Goal: Task Accomplishment & Management: Manage account settings

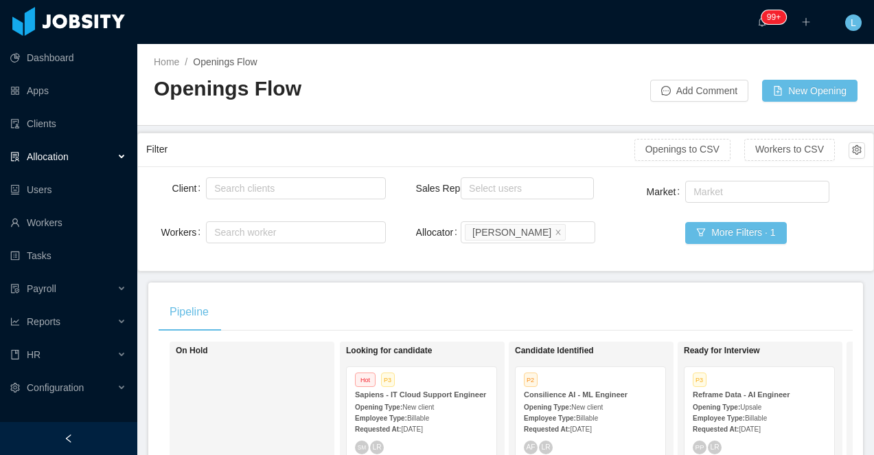
scroll to position [49, 0]
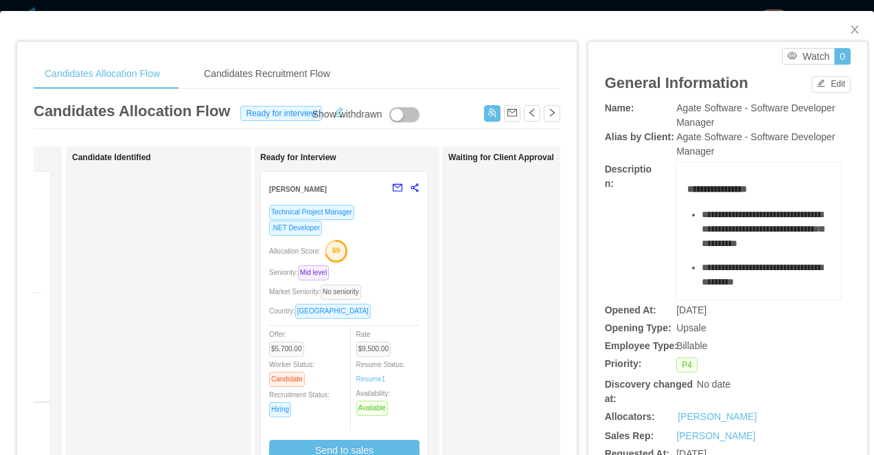
scroll to position [0, 182]
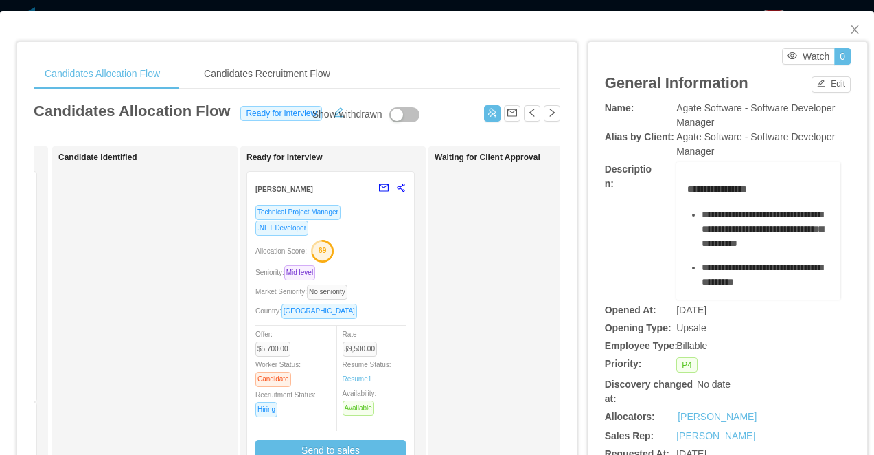
click at [483, 8] on div "Candidates Allocation Flow Candidates Recruitment Flow Candidates Allocation Fl…" at bounding box center [437, 227] width 874 height 455
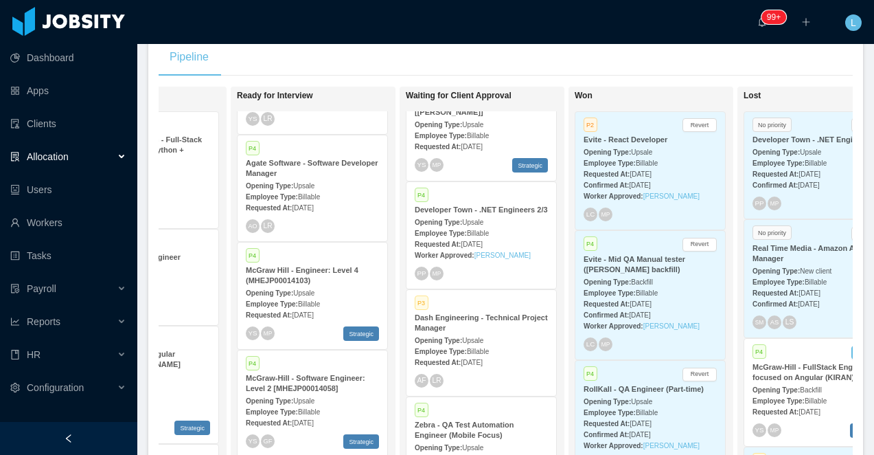
scroll to position [2391, 0]
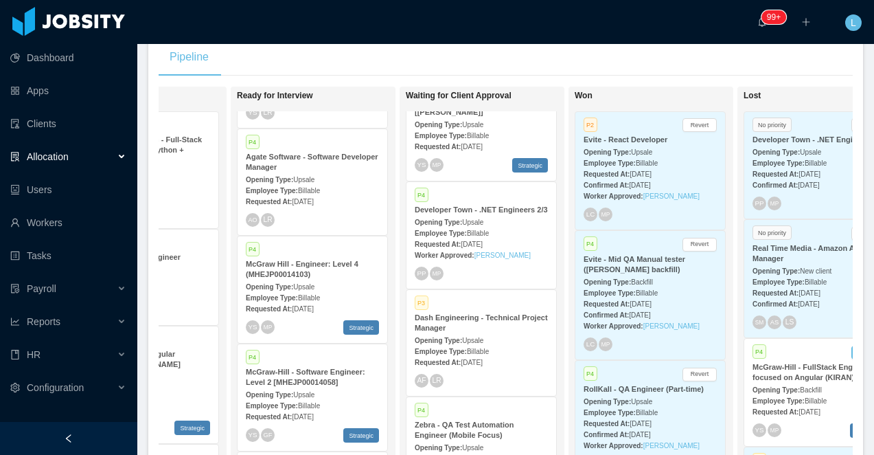
click at [308, 171] on strong "Agate Software - Software Developer Manager" at bounding box center [312, 162] width 133 height 19
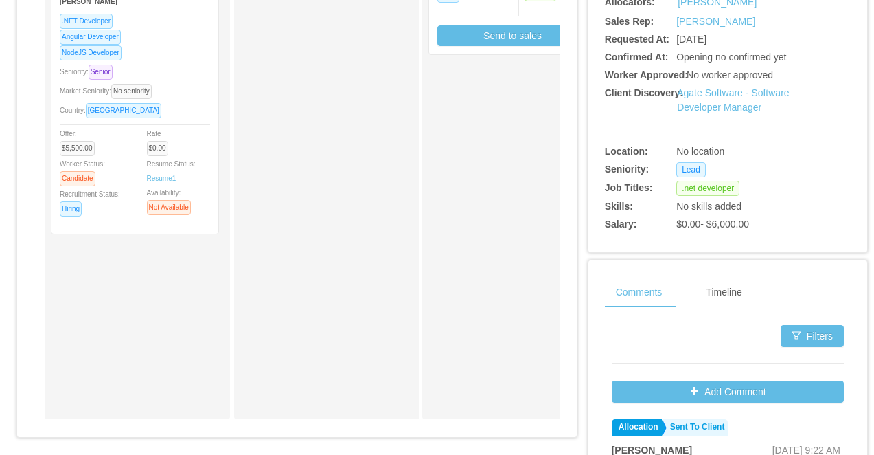
scroll to position [431, 0]
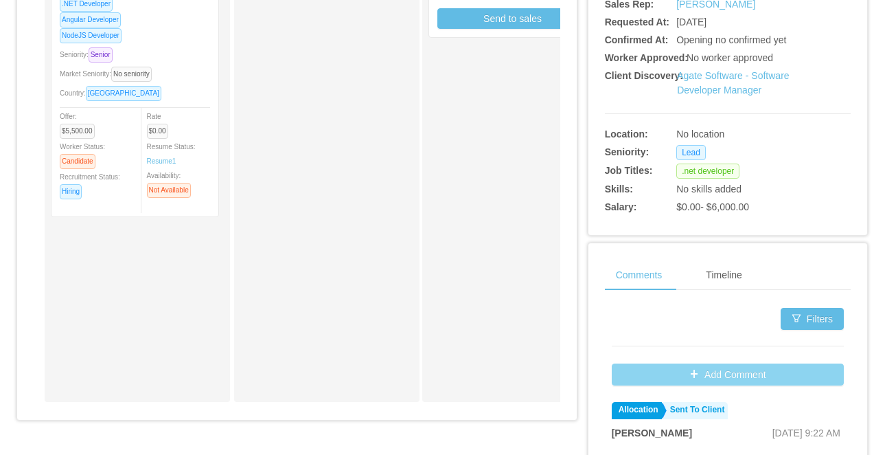
click at [657, 371] on button "Add Comment" at bounding box center [728, 374] width 232 height 22
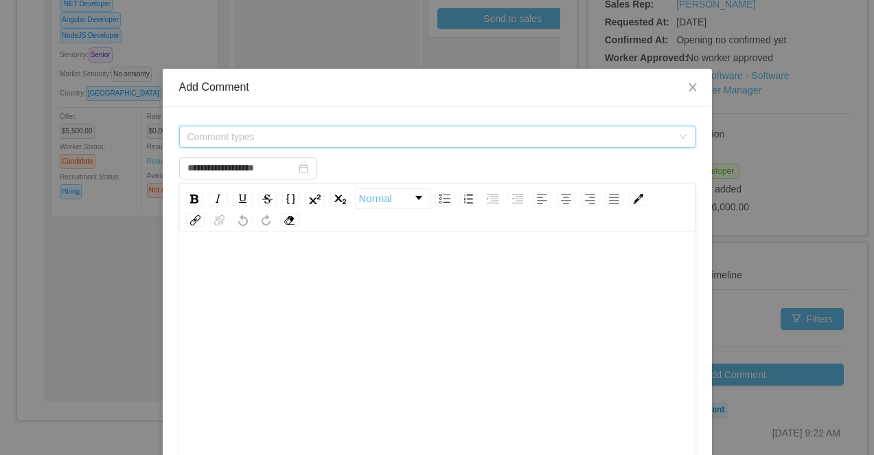
click at [326, 139] on span "Comment types" at bounding box center [430, 137] width 485 height 14
click at [247, 135] on div "Comment types" at bounding box center [433, 136] width 491 height 21
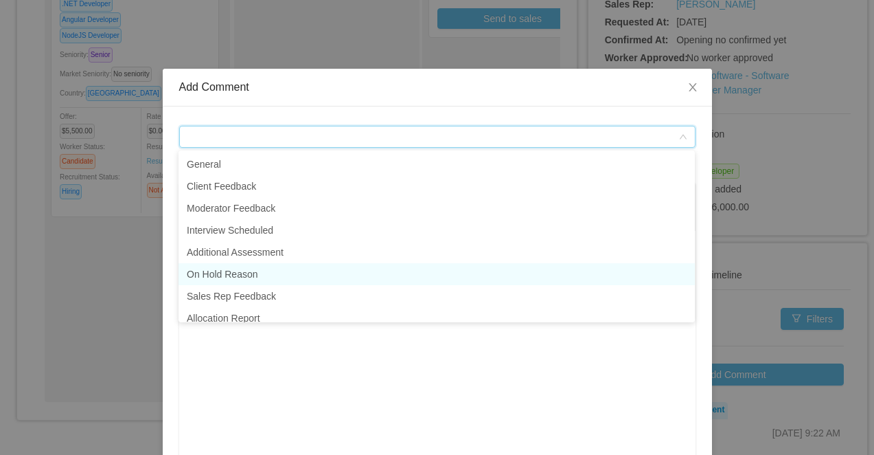
click at [238, 278] on li "On Hold Reason" at bounding box center [437, 274] width 517 height 22
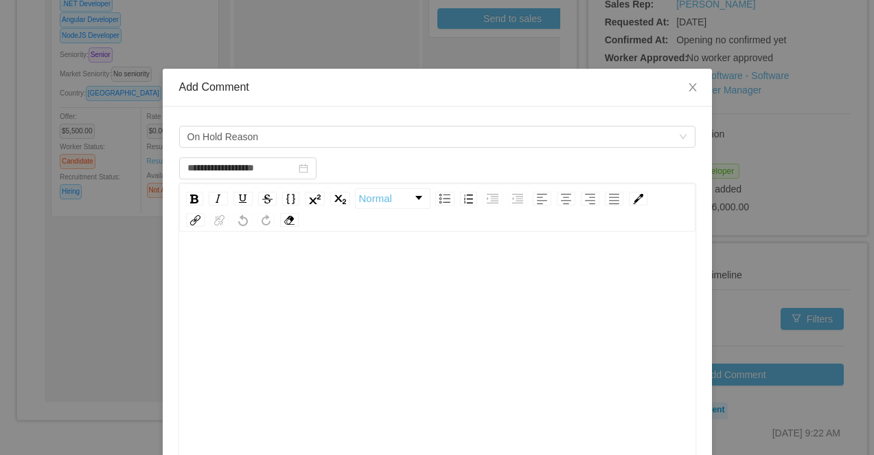
click at [289, 271] on div "rdw-editor" at bounding box center [437, 268] width 495 height 27
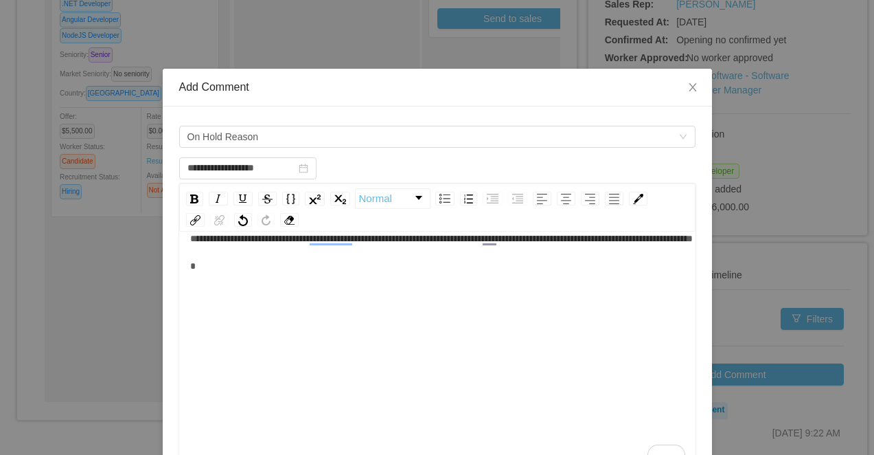
scroll to position [249, 0]
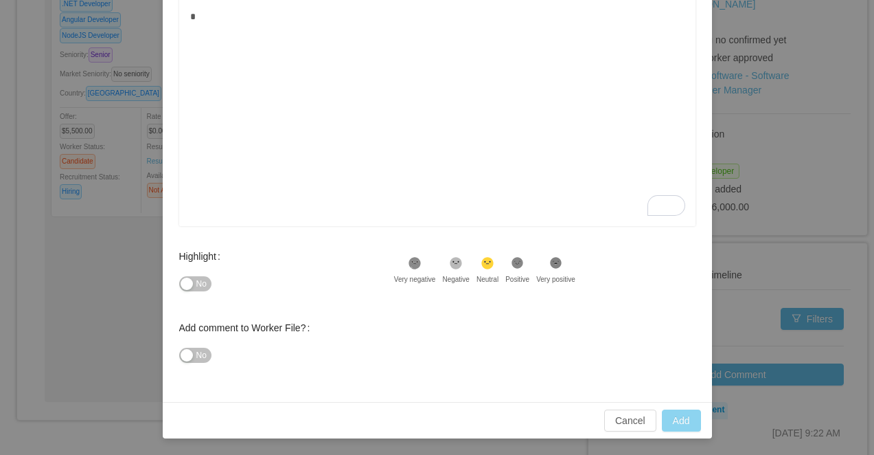
type input "**********"
click at [683, 416] on button "Add" at bounding box center [681, 420] width 39 height 22
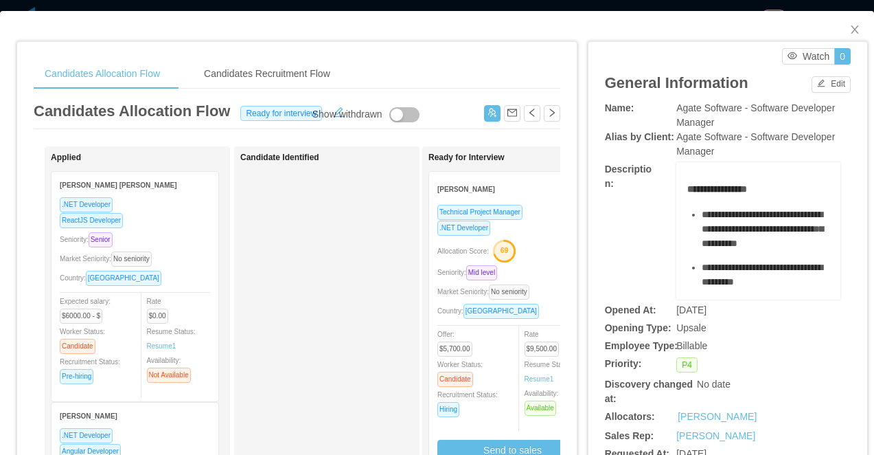
click at [463, 5] on div "Candidates Allocation Flow Candidates Recruitment Flow Candidates Allocation Fl…" at bounding box center [437, 227] width 874 height 455
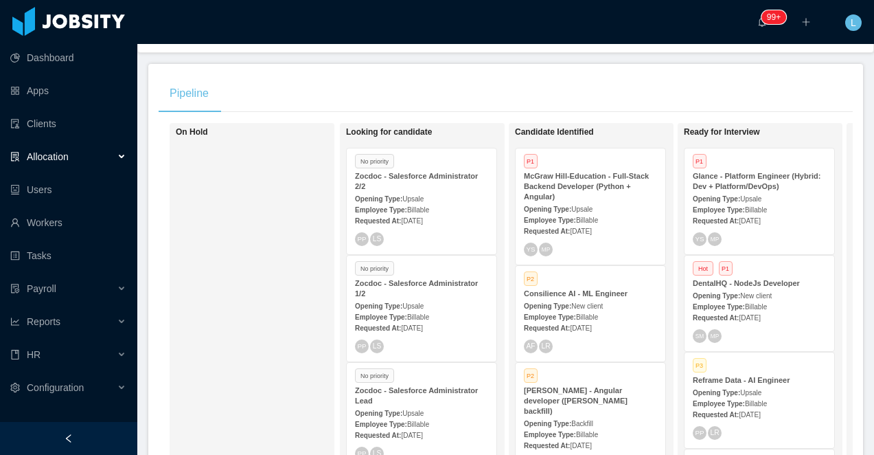
scroll to position [337, 0]
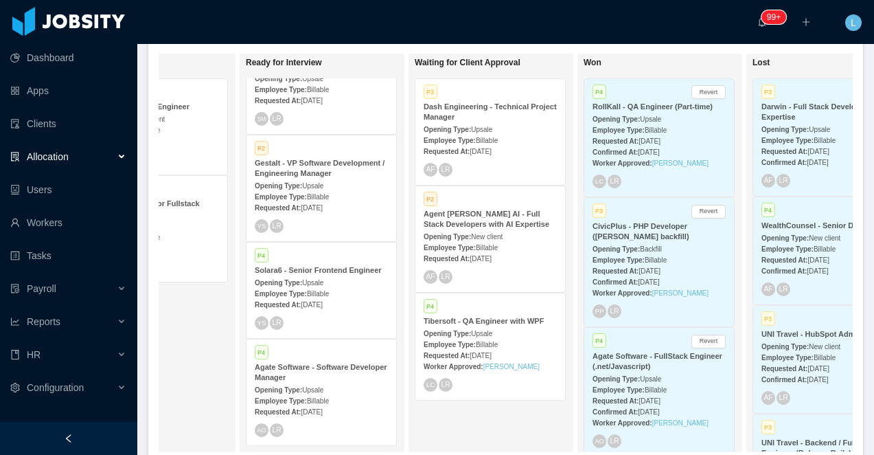
scroll to position [0, 486]
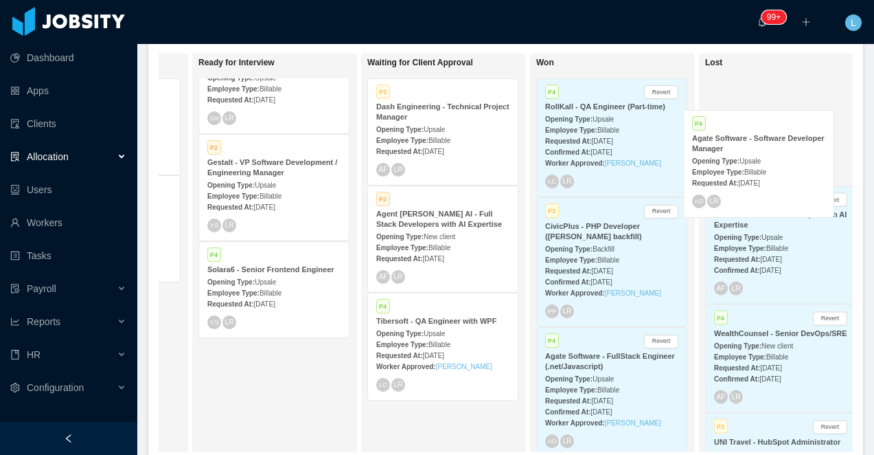
drag, startPoint x: 259, startPoint y: 386, endPoint x: 744, endPoint y: 158, distance: 535.9
click at [744, 158] on div "On Hold Looking for candidate Hot P3 Sapiens - IT Cloud Support Engineer Openin…" at bounding box center [506, 258] width 695 height 409
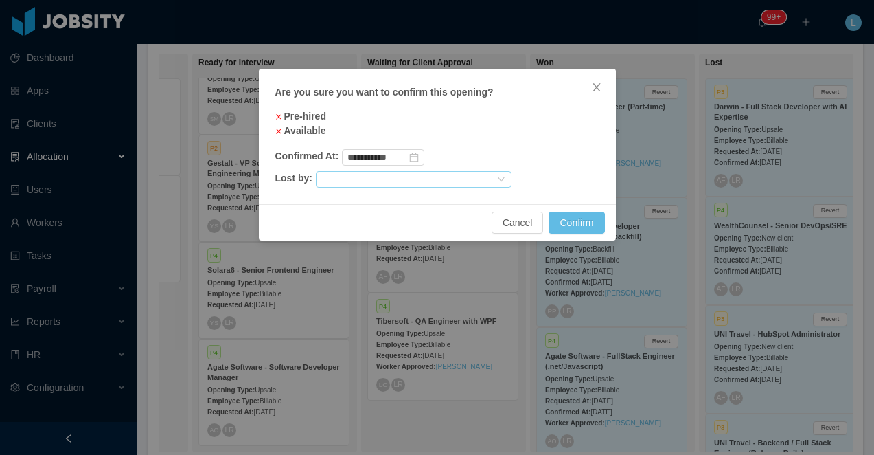
click at [458, 182] on div at bounding box center [407, 179] width 173 height 15
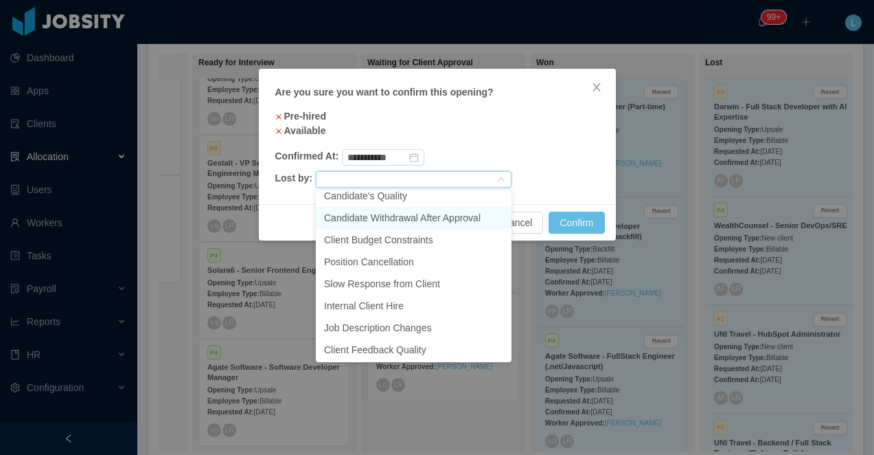
scroll to position [98, 0]
click at [434, 218] on li "Position Cancellation" at bounding box center [414, 216] width 196 height 22
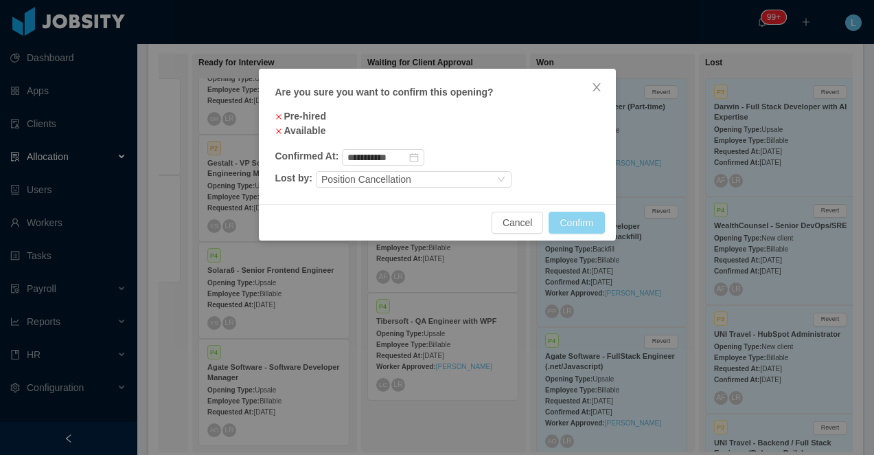
click at [583, 223] on button "Confirm" at bounding box center [577, 223] width 56 height 22
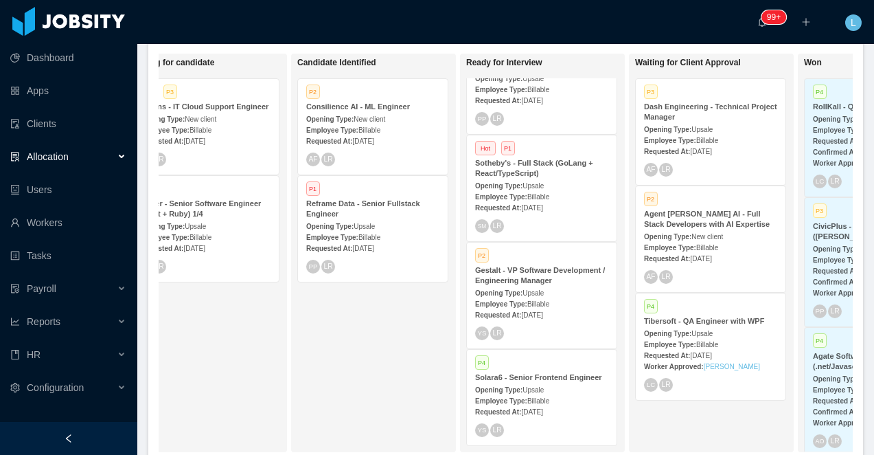
scroll to position [0, 121]
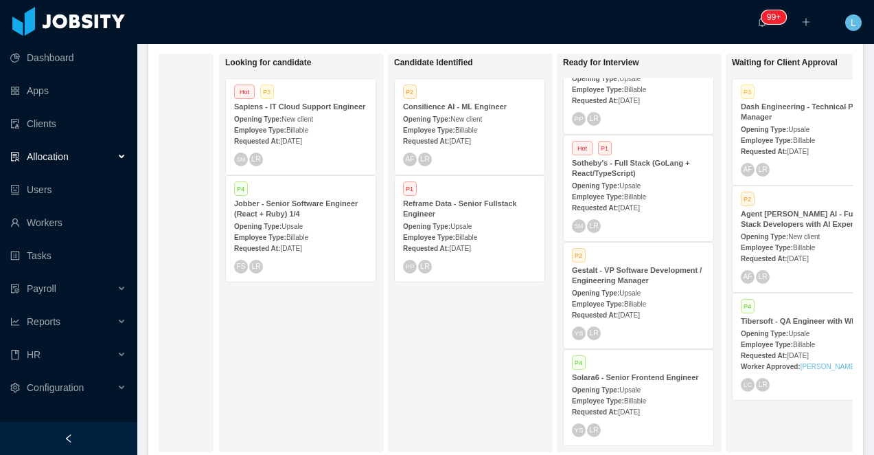
click at [626, 189] on div "Employee Type: Billable" at bounding box center [638, 196] width 133 height 14
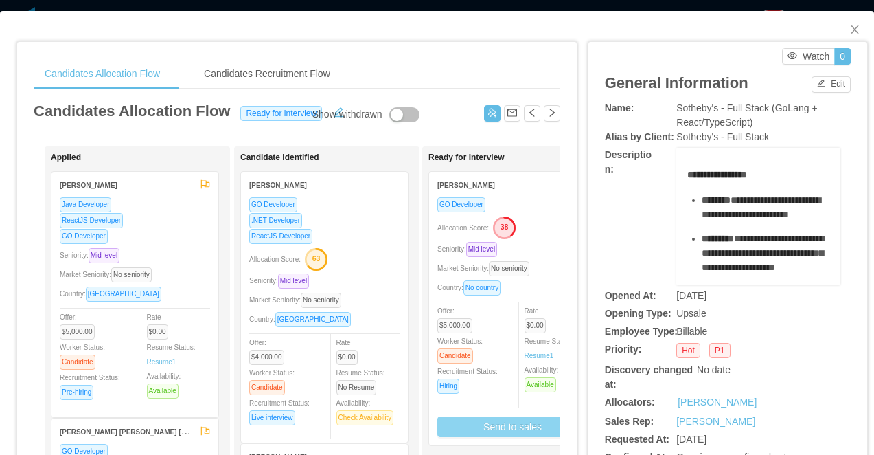
click at [469, 429] on button "Send to sales" at bounding box center [513, 426] width 150 height 21
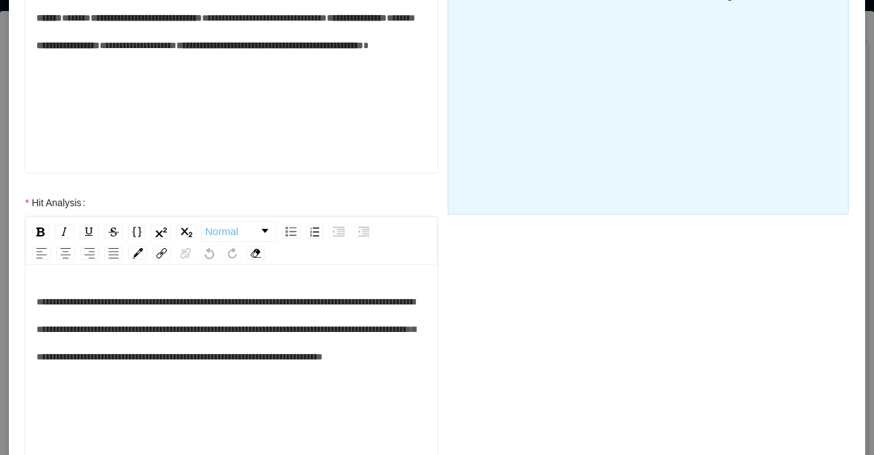
scroll to position [398, 0]
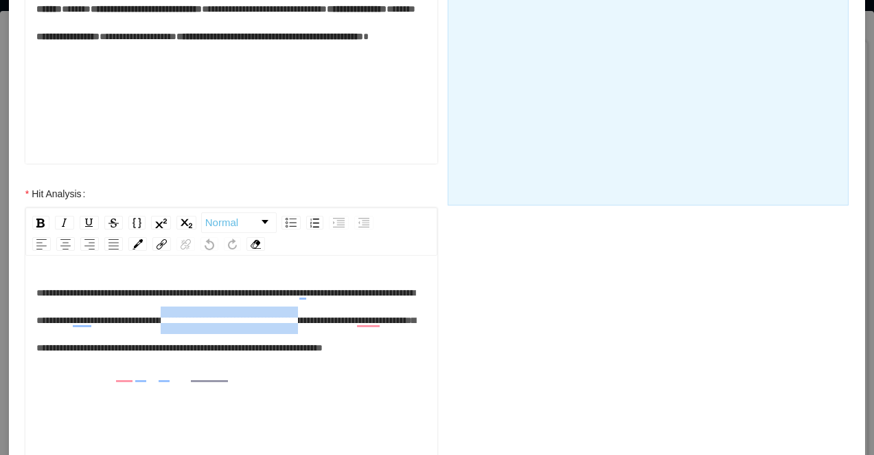
drag, startPoint x: 327, startPoint y: 320, endPoint x: 168, endPoint y: 346, distance: 160.7
click at [168, 346] on span "**********" at bounding box center [225, 320] width 379 height 65
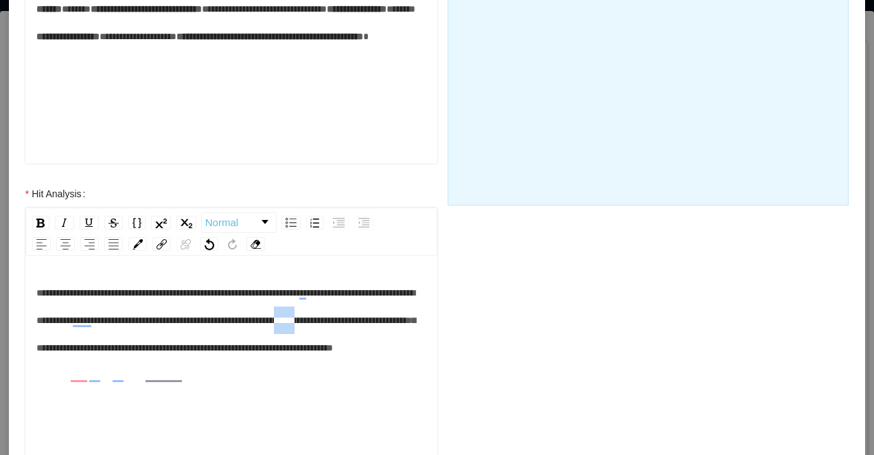
drag, startPoint x: 109, startPoint y: 346, endPoint x: 83, endPoint y: 346, distance: 25.4
click at [83, 346] on span "**********" at bounding box center [225, 320] width 379 height 65
drag, startPoint x: 128, startPoint y: 347, endPoint x: 11, endPoint y: 346, distance: 116.8
click at [11, 346] on div "**********" at bounding box center [437, 147] width 857 height 879
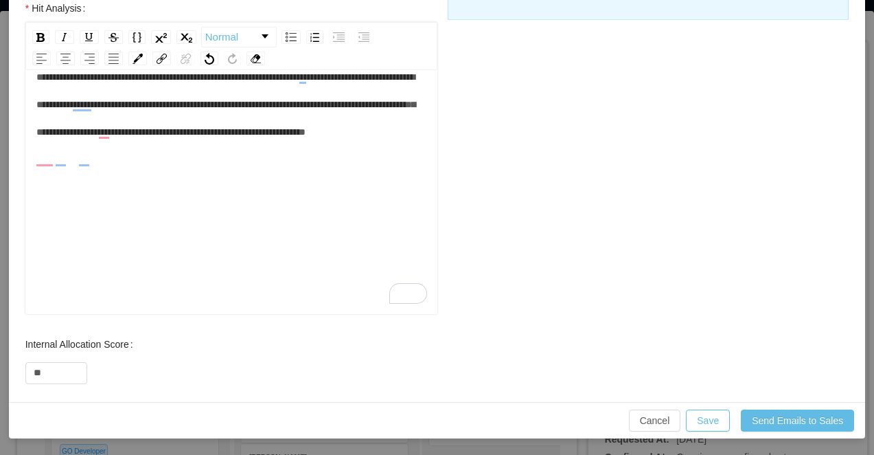
scroll to position [27, 0]
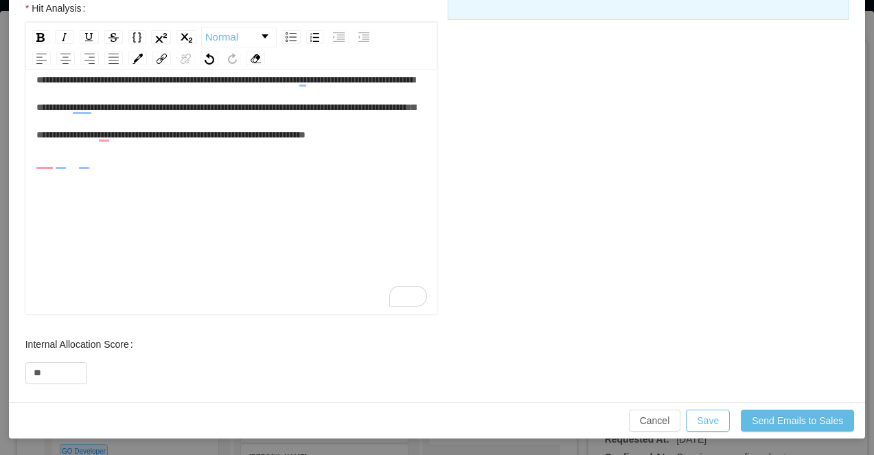
click at [247, 148] on div "**********" at bounding box center [231, 107] width 391 height 82
drag, startPoint x: 159, startPoint y: 190, endPoint x: 11, endPoint y: 190, distance: 147.7
click at [12, 190] on div "**********" at bounding box center [232, 163] width 440 height 336
click at [704, 427] on button "Save" at bounding box center [708, 420] width 44 height 22
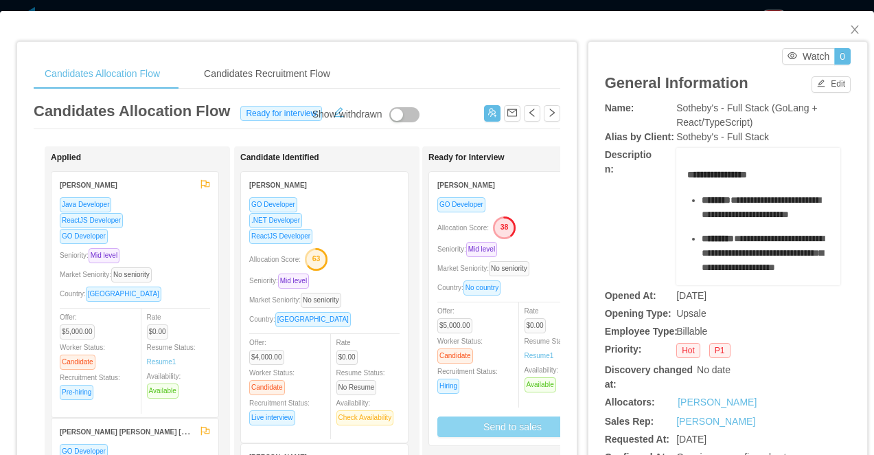
scroll to position [0, 0]
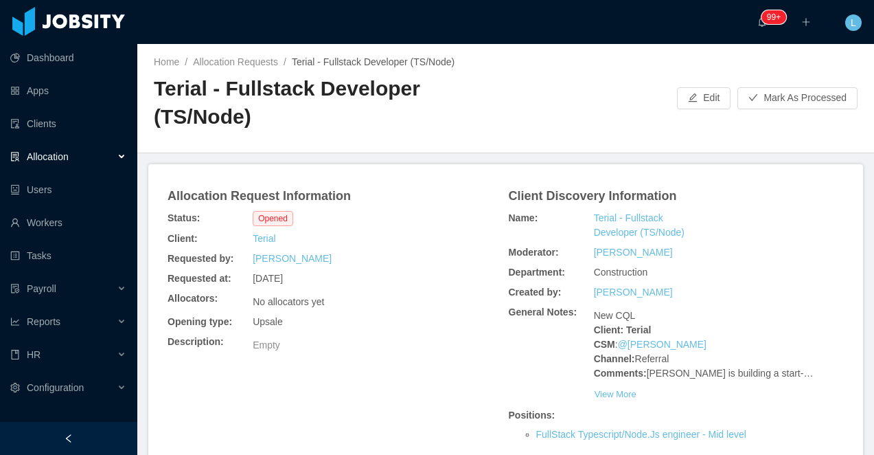
click at [257, 82] on h2 "Terial - Fullstack Developer (TS/Node)" at bounding box center [330, 103] width 352 height 56
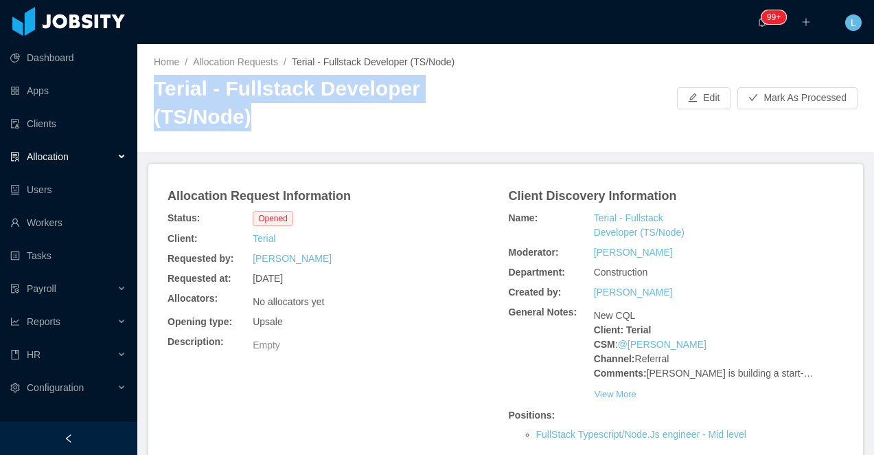
click at [257, 82] on h2 "Terial - Fullstack Developer (TS/Node)" at bounding box center [330, 103] width 352 height 56
copy h2 "Terial - Fullstack Developer (TS/Node)"
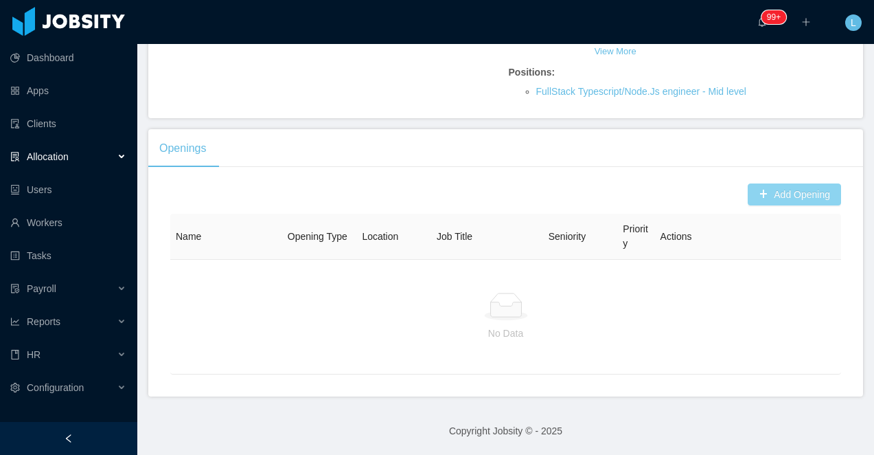
click at [773, 199] on button "Add Opening" at bounding box center [794, 194] width 93 height 22
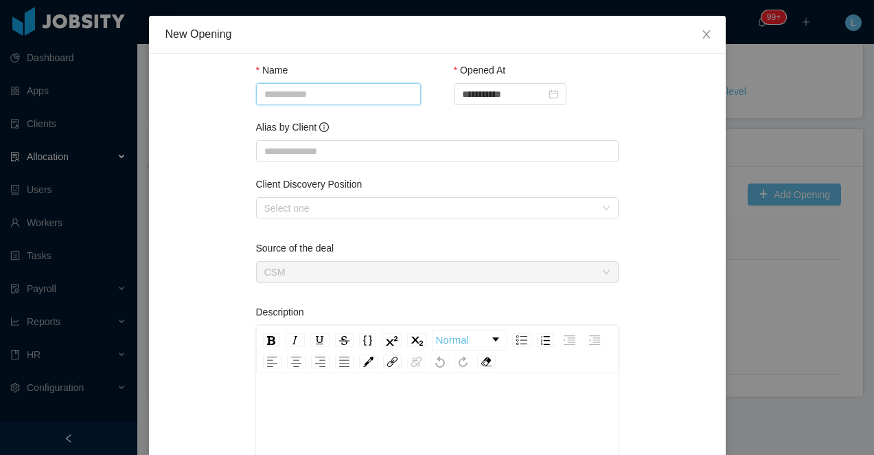
click at [273, 94] on input "Name" at bounding box center [338, 94] width 165 height 22
paste input "**********"
drag, startPoint x: 293, startPoint y: 101, endPoint x: 225, endPoint y: 100, distance: 68.0
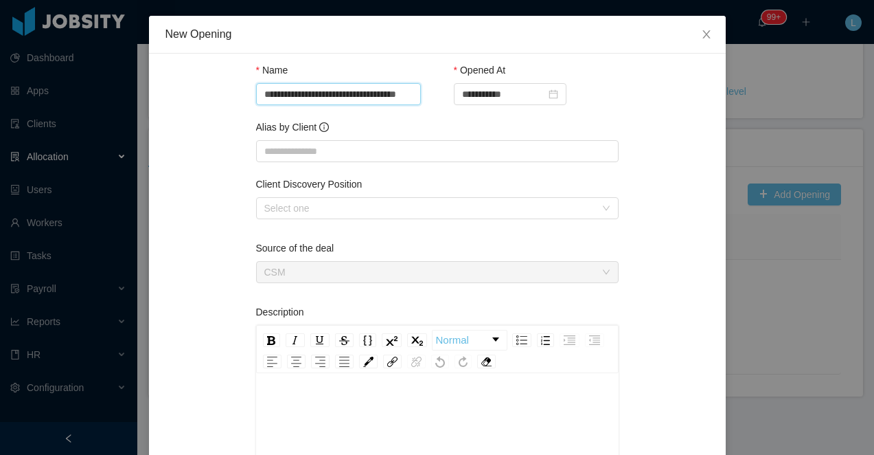
scroll to position [0, 0]
drag, startPoint x: 294, startPoint y: 96, endPoint x: 208, endPoint y: 93, distance: 85.9
type input "**********"
click at [315, 156] on input "Alias by Client" at bounding box center [437, 151] width 363 height 22
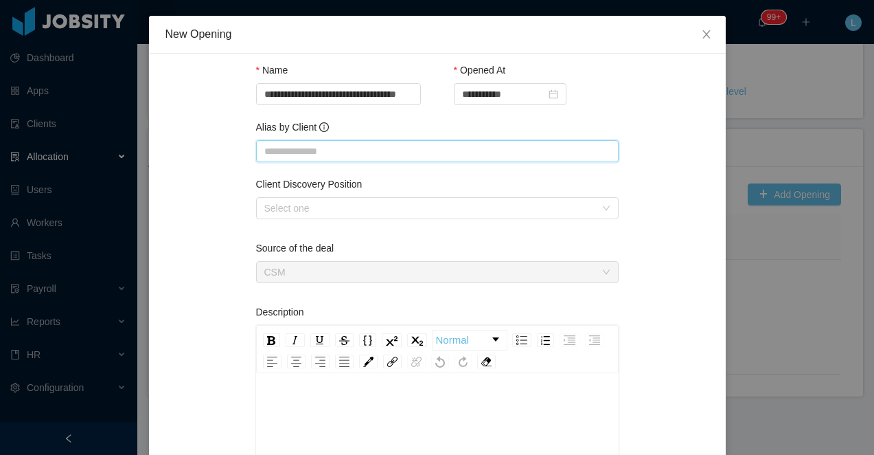
paste input "**********"
click at [301, 210] on div "Select one" at bounding box center [429, 208] width 331 height 14
type input "**********"
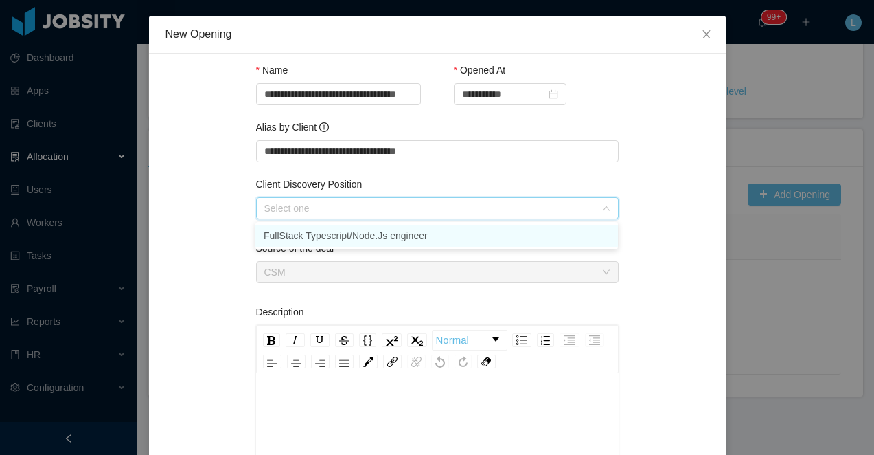
click at [307, 232] on li "FullStack Typescript/Node.Js engineer" at bounding box center [437, 236] width 363 height 22
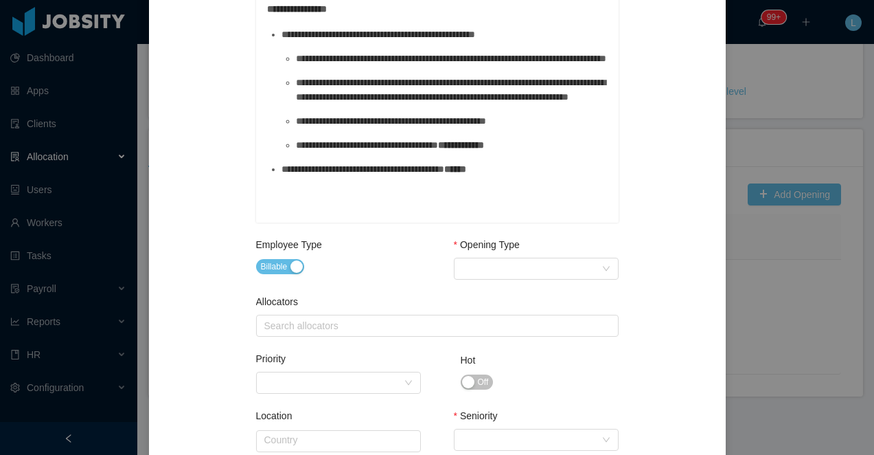
scroll to position [400, 0]
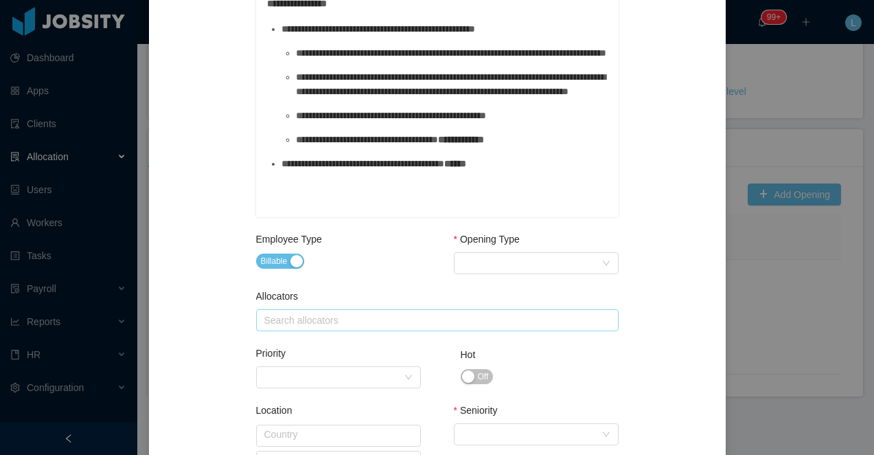
click at [360, 323] on div "Search allocators" at bounding box center [434, 320] width 340 height 14
type input "*"
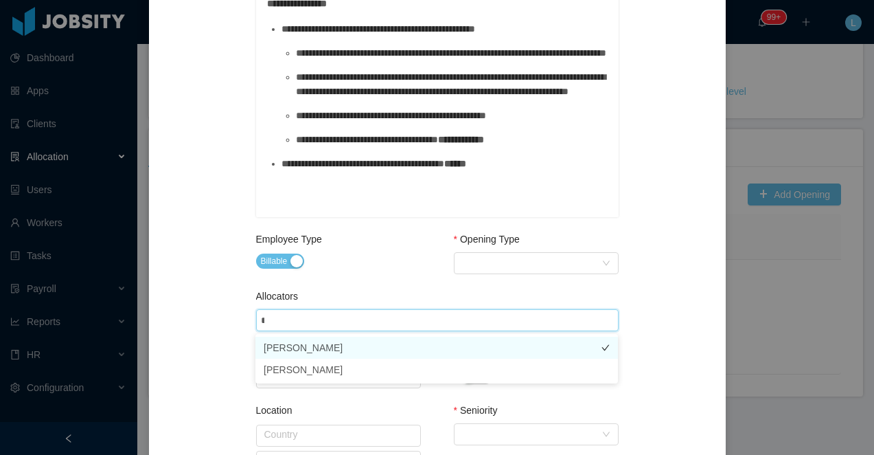
click at [343, 350] on li "[PERSON_NAME]" at bounding box center [437, 348] width 363 height 22
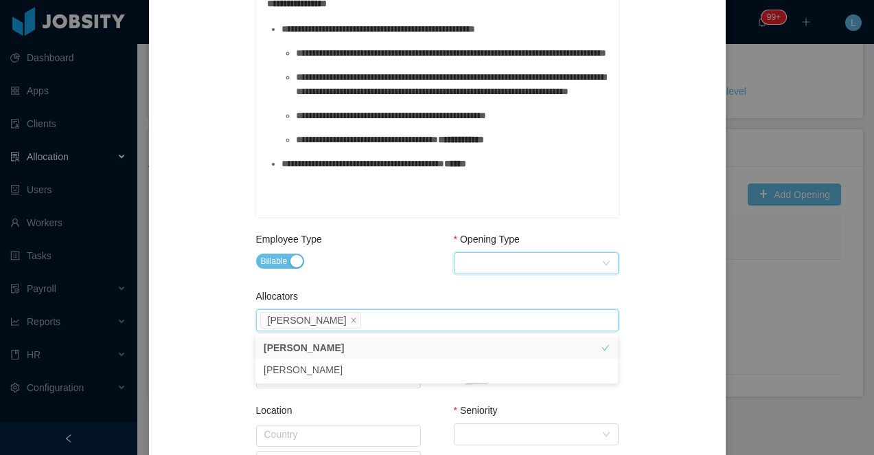
click at [475, 260] on div "Select Opening Type" at bounding box center [531, 263] width 139 height 21
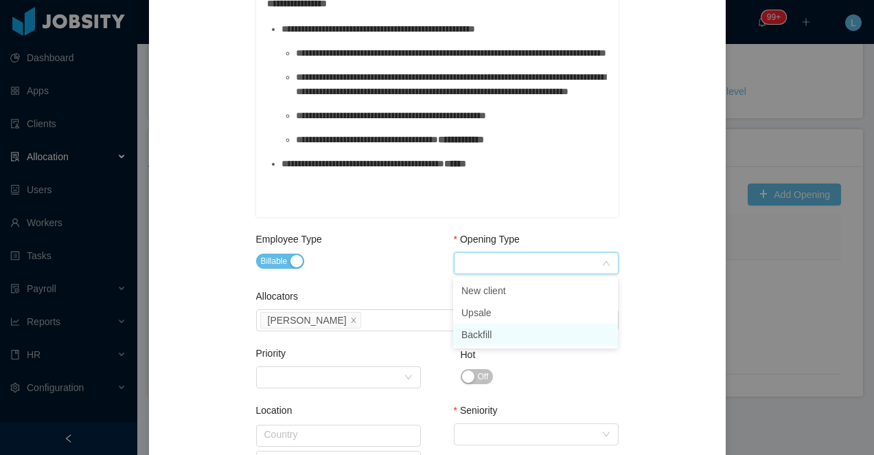
click at [488, 334] on li "Backfill" at bounding box center [535, 335] width 165 height 22
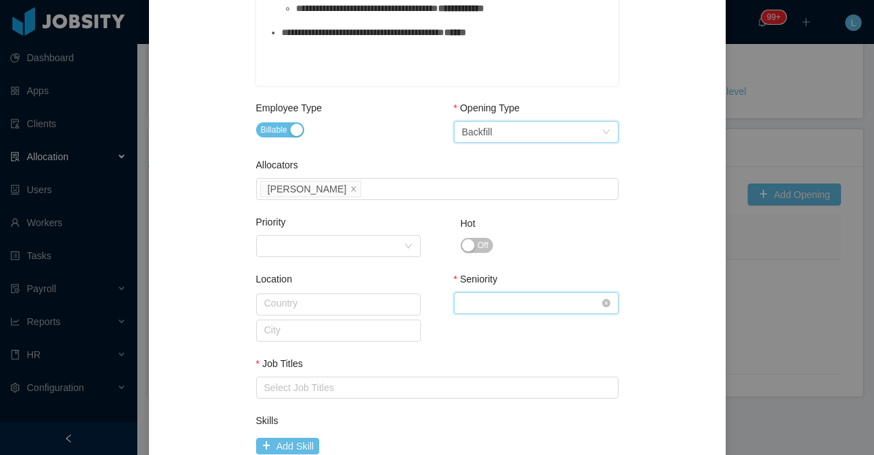
click at [481, 301] on div "Select Seniority" at bounding box center [531, 303] width 139 height 21
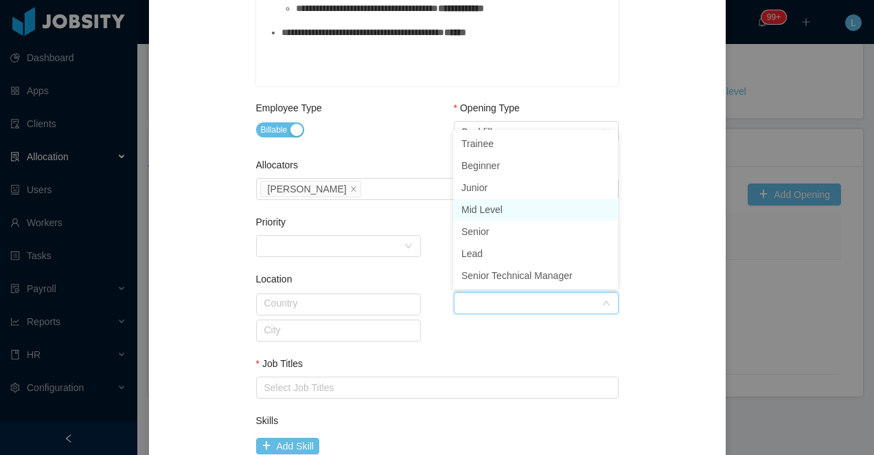
click at [497, 206] on li "Mid Level" at bounding box center [535, 210] width 165 height 22
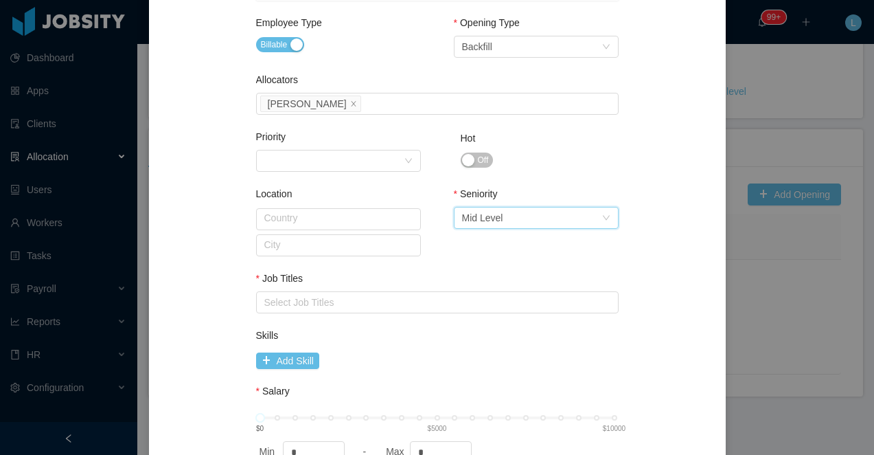
scroll to position [627, 0]
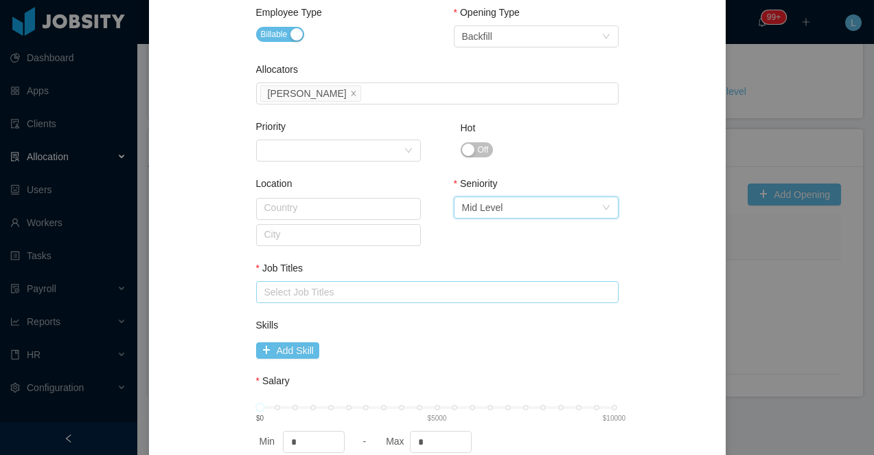
click at [315, 294] on div "Select Job Titles" at bounding box center [434, 292] width 340 height 14
type input "****"
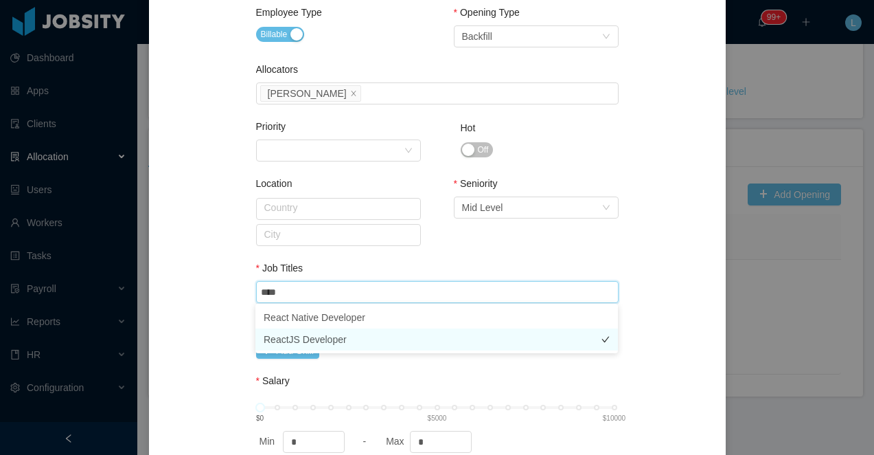
click at [306, 341] on li "ReactJS Developer" at bounding box center [437, 339] width 363 height 22
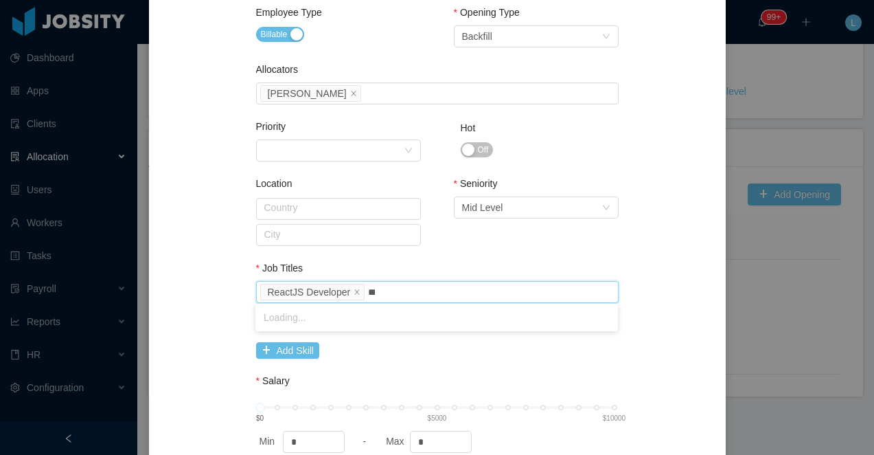
type input "****"
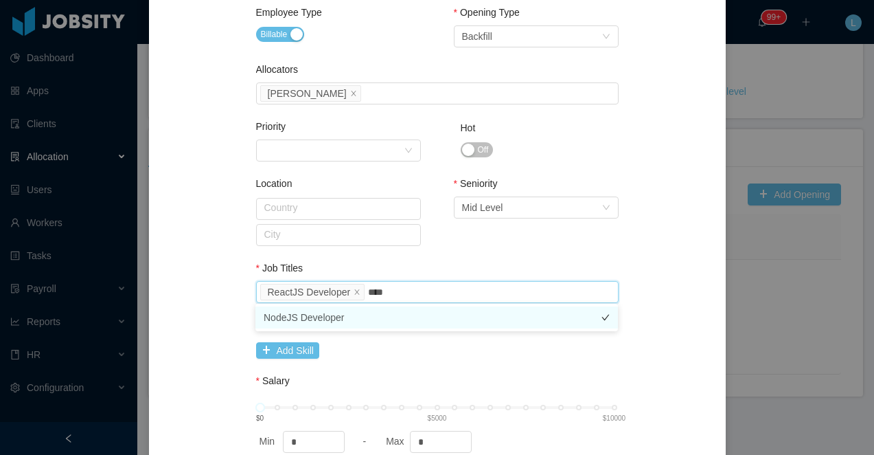
click at [332, 317] on li "NodeJS Developer" at bounding box center [437, 317] width 363 height 22
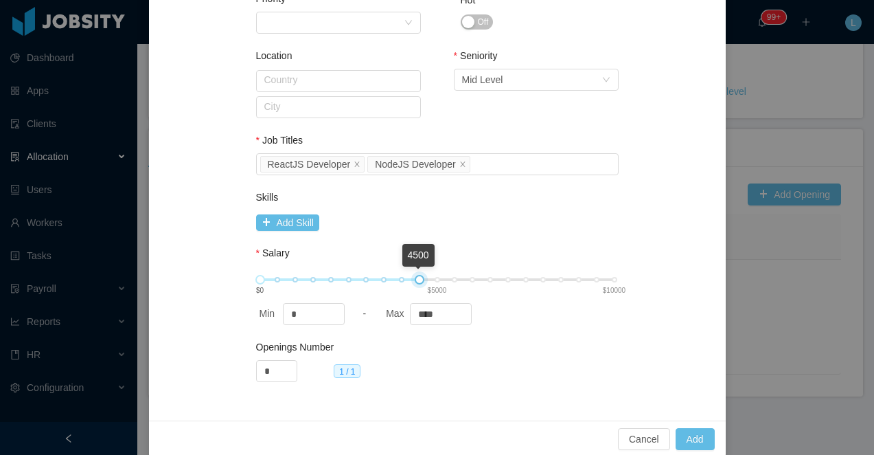
click at [422, 280] on div "4500 $0 $5000 $10000" at bounding box center [437, 279] width 354 height 8
click at [431, 310] on input "****" at bounding box center [441, 314] width 60 height 21
type input "****"
click at [705, 440] on button "Add" at bounding box center [695, 439] width 39 height 22
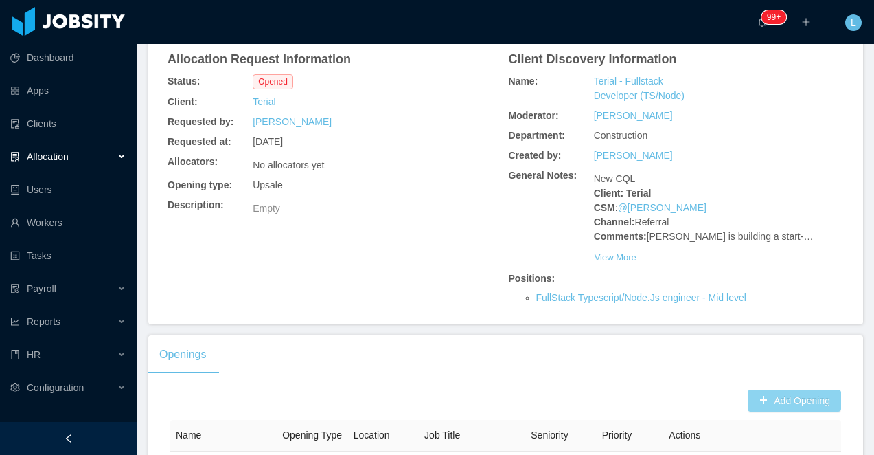
scroll to position [289, 0]
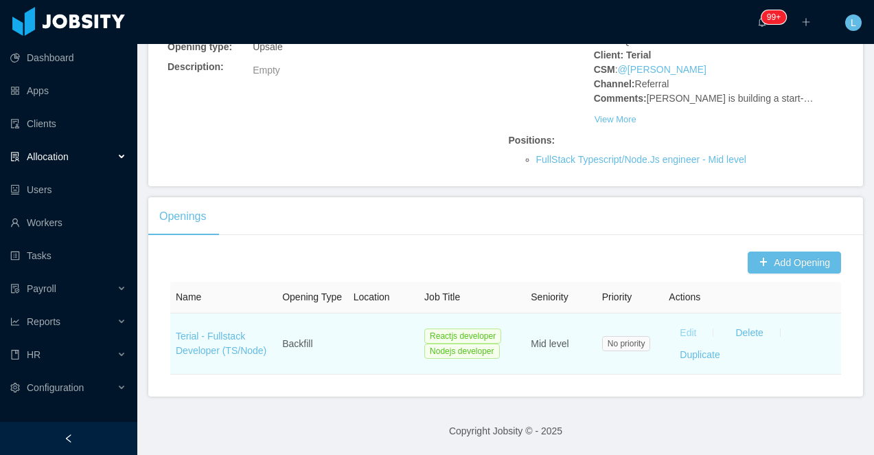
click at [695, 325] on button "Edit" at bounding box center [688, 332] width 38 height 22
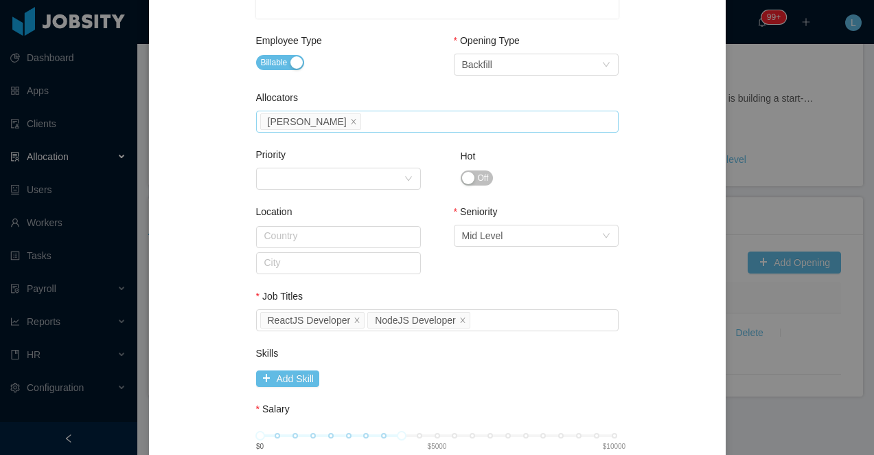
scroll to position [545, 0]
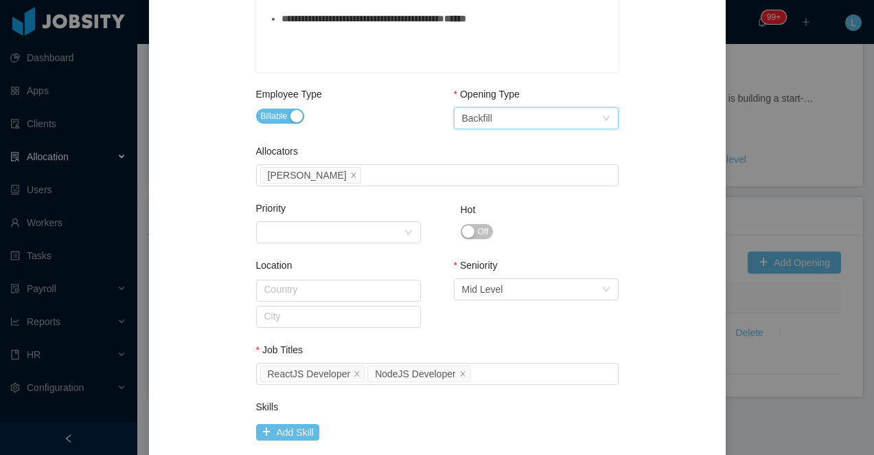
click at [488, 113] on div "Backfill" at bounding box center [477, 118] width 30 height 21
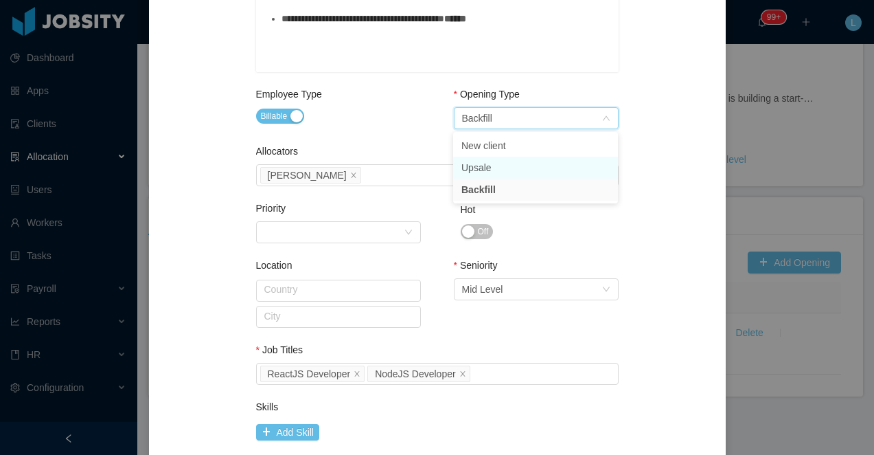
click at [488, 165] on li "Upsale" at bounding box center [535, 168] width 165 height 22
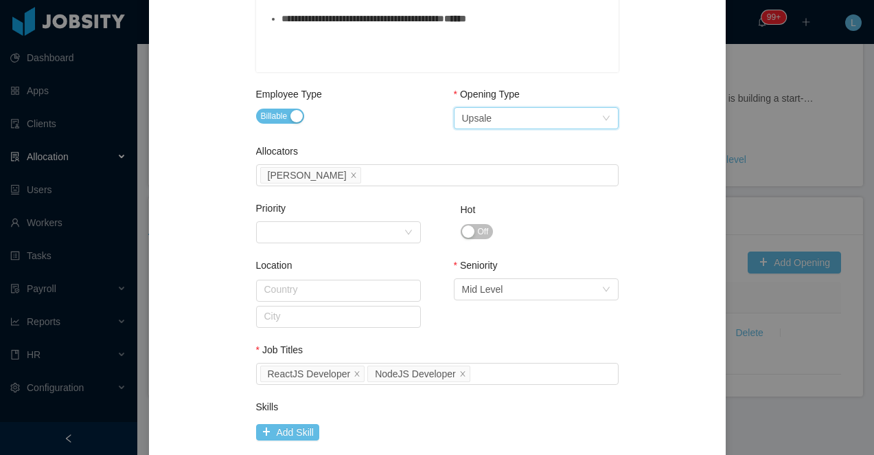
scroll to position [697, 0]
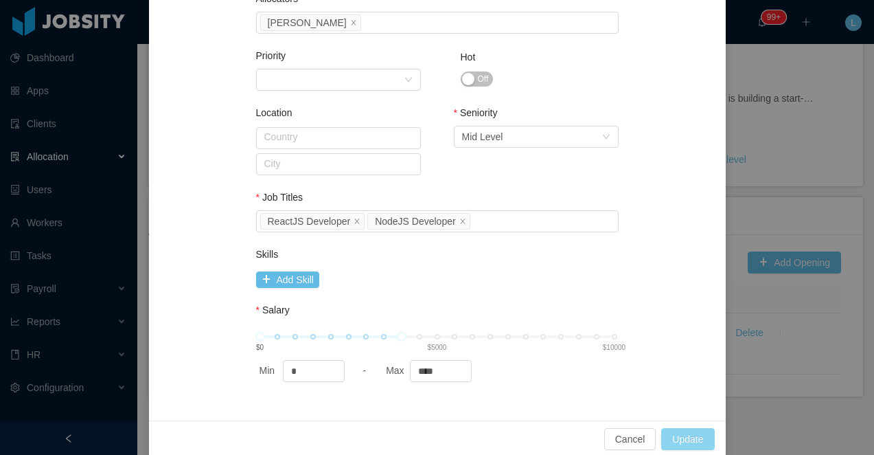
click at [677, 433] on button "Update" at bounding box center [688, 439] width 53 height 22
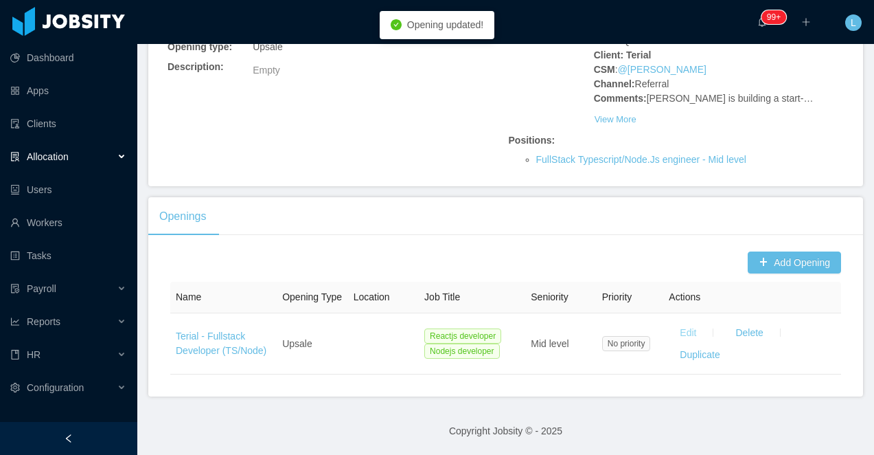
scroll to position [0, 0]
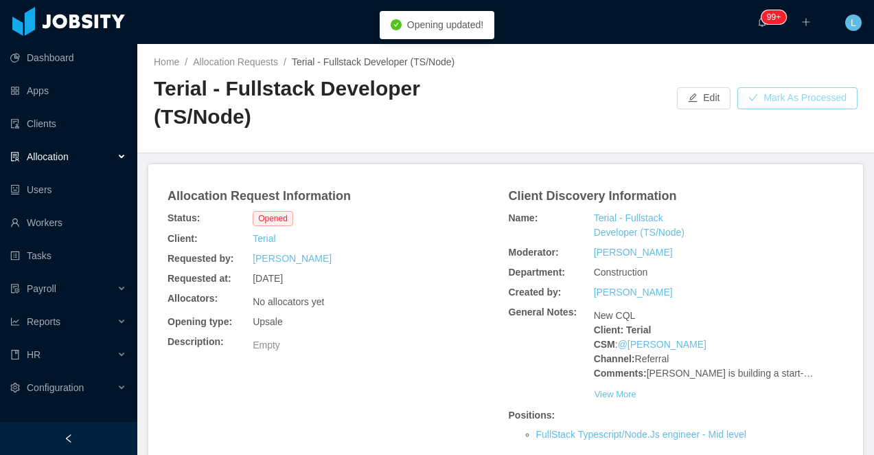
click at [831, 96] on button "Mark As Processed" at bounding box center [798, 98] width 120 height 22
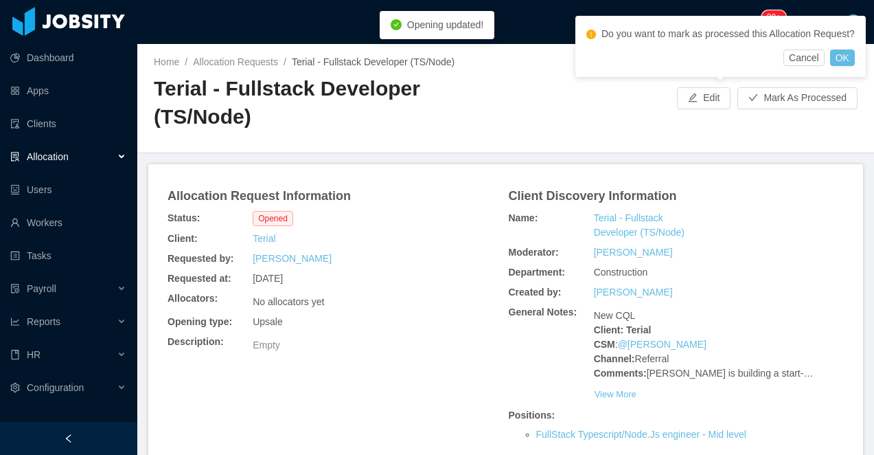
click at [855, 49] on div "Do you want to mark as processed this Allocation Request?" at bounding box center [721, 36] width 269 height 25
click at [855, 66] on button "OK" at bounding box center [843, 57] width 25 height 16
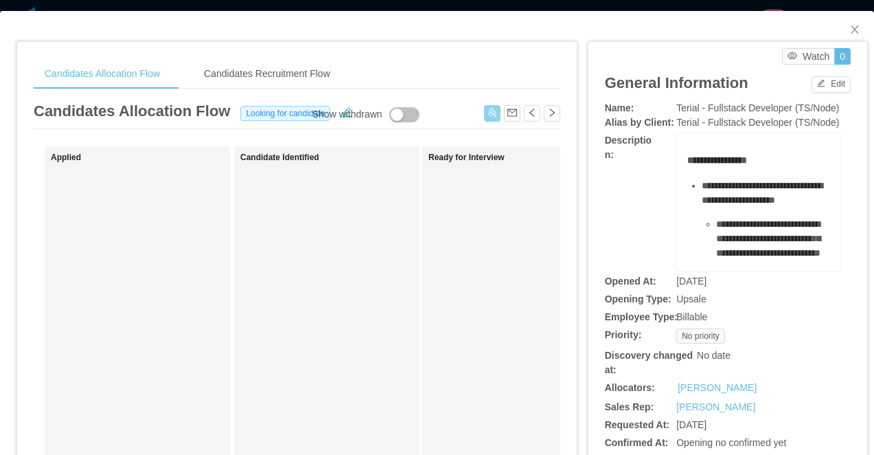
click at [485, 115] on button "button" at bounding box center [492, 113] width 16 height 16
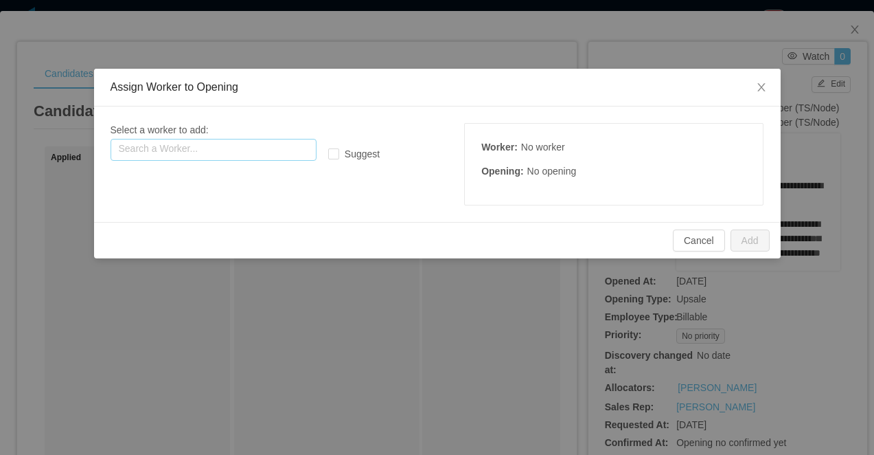
click at [203, 150] on input "text" at bounding box center [214, 150] width 206 height 22
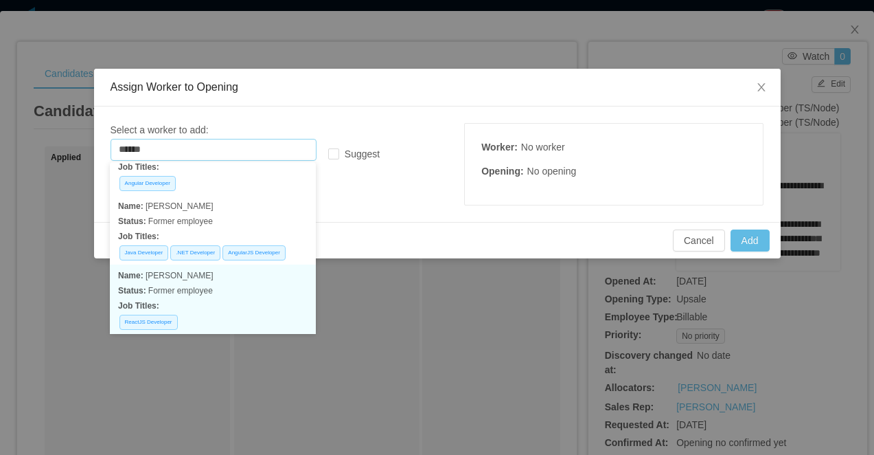
click at [218, 297] on p "Status: Former employee" at bounding box center [213, 290] width 190 height 15
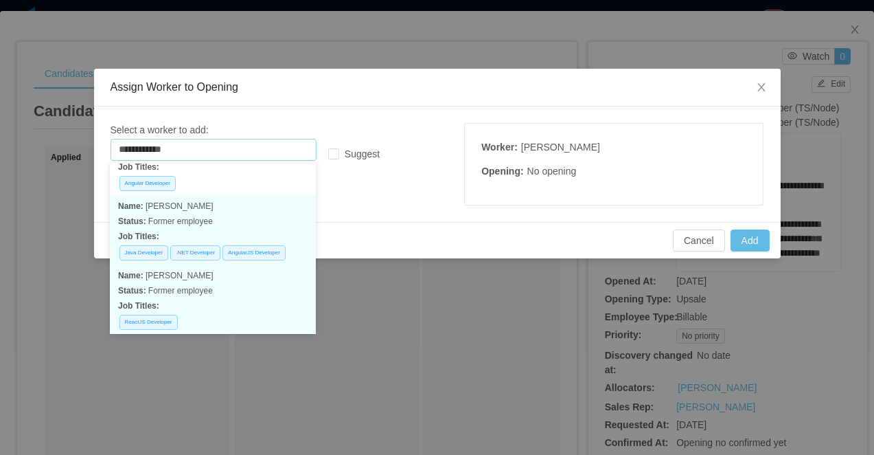
scroll to position [3, 0]
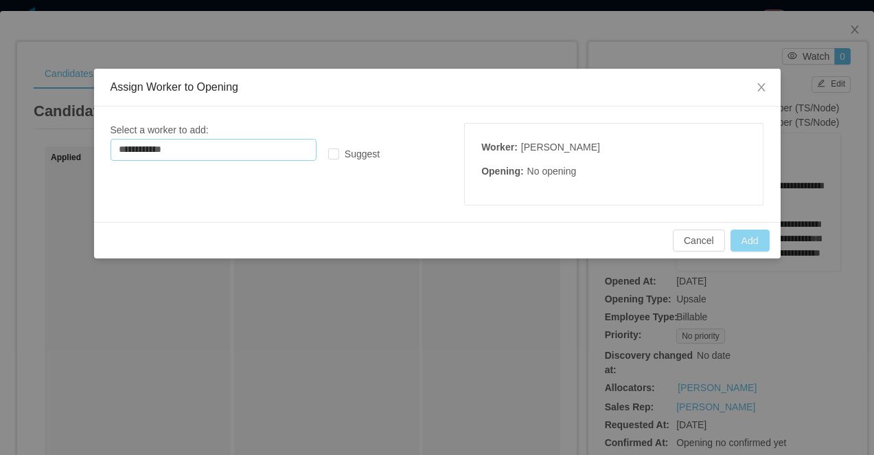
type input "**********"
click at [756, 238] on button "Add" at bounding box center [750, 240] width 39 height 22
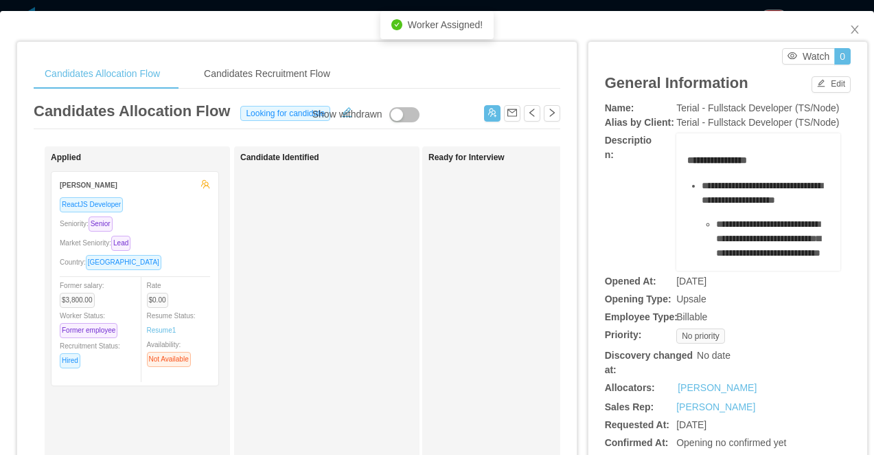
click at [760, 106] on span "Terial - Fullstack Developer (TS/Node)" at bounding box center [758, 107] width 163 height 11
copy span "Terial - Fullstack Developer (TS/Node)"
drag, startPoint x: 191, startPoint y: 229, endPoint x: 343, endPoint y: 229, distance: 151.8
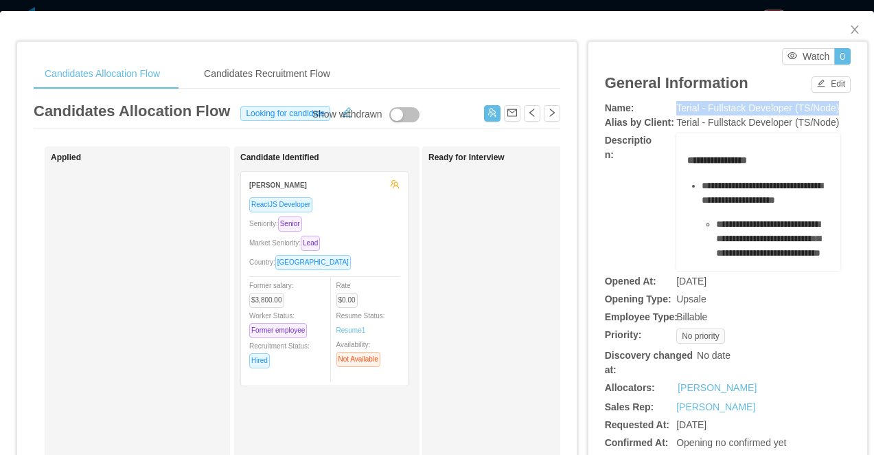
click at [377, 225] on div "Seniority: Senior" at bounding box center [324, 224] width 150 height 16
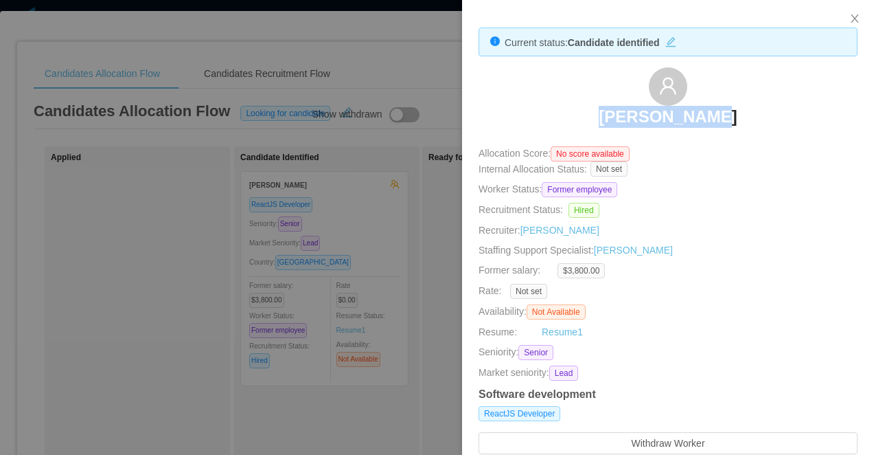
drag, startPoint x: 719, startPoint y: 122, endPoint x: 556, endPoint y: 122, distance: 162.8
click at [556, 122] on div "Freddy Duque" at bounding box center [668, 101] width 379 height 69
copy h3 "Freddy Duque"
click at [410, 259] on div at bounding box center [437, 227] width 874 height 455
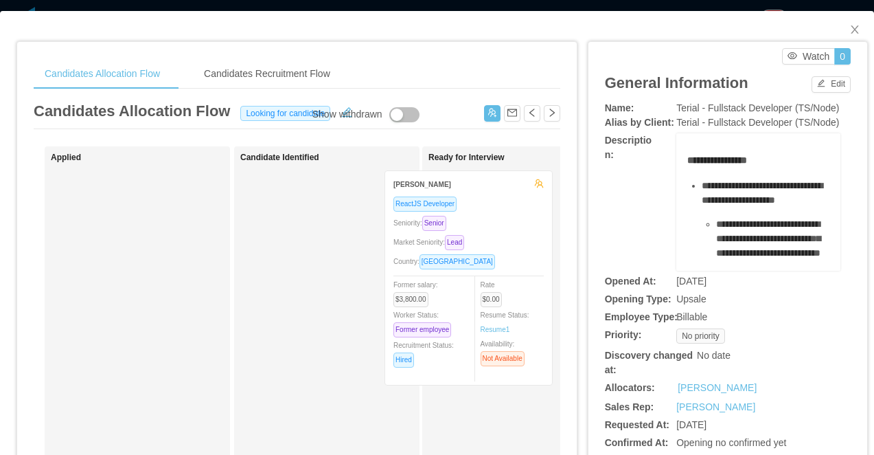
drag, startPoint x: 361, startPoint y: 247, endPoint x: 545, endPoint y: 246, distance: 183.4
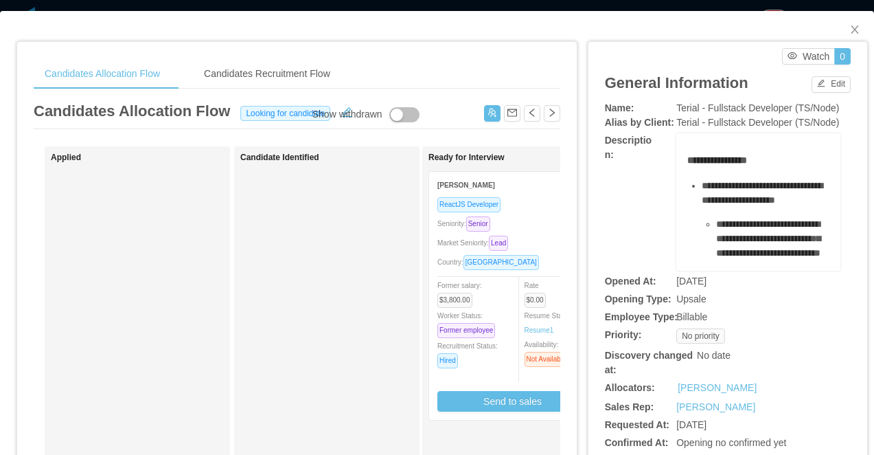
drag, startPoint x: 438, startPoint y: 8, endPoint x: 421, endPoint y: 342, distance: 335.0
click at [437, 8] on div "**********" at bounding box center [437, 227] width 874 height 455
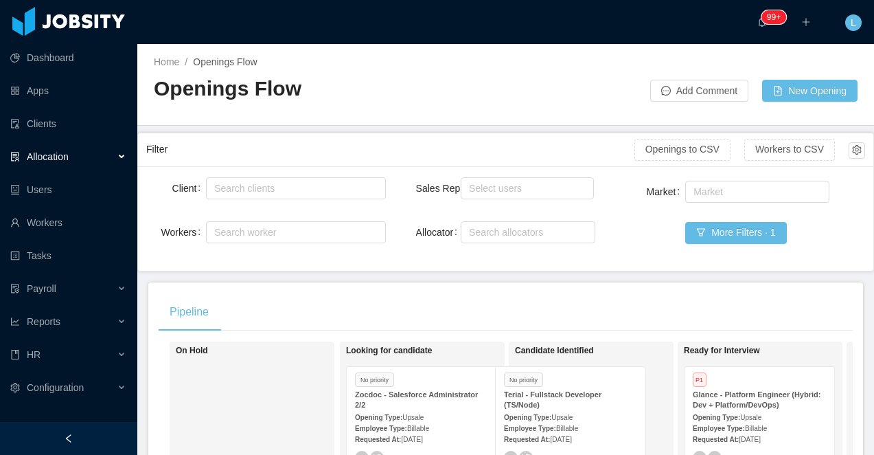
drag, startPoint x: 410, startPoint y: 389, endPoint x: 560, endPoint y: 389, distance: 149.8
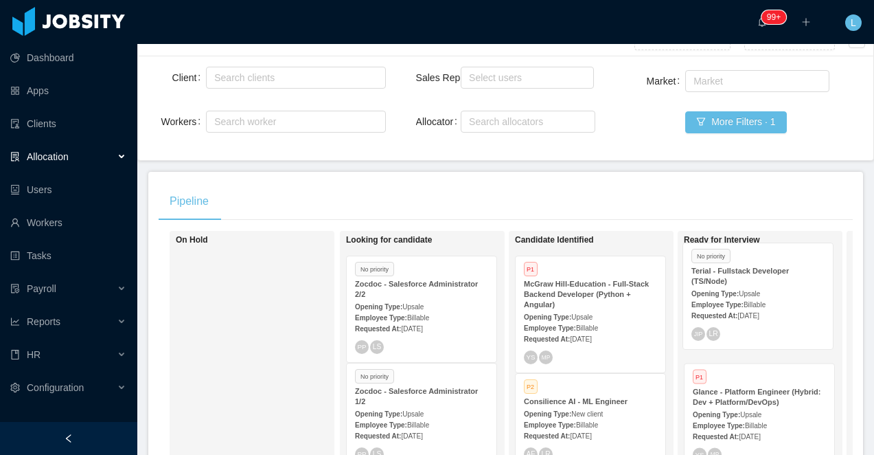
drag, startPoint x: 587, startPoint y: 282, endPoint x: 755, endPoint y: 269, distance: 168.8
click at [755, 269] on div "On Hold Looking for candidate No priority Zocdoc - Salesforce Administrator 2/2…" at bounding box center [506, 435] width 695 height 409
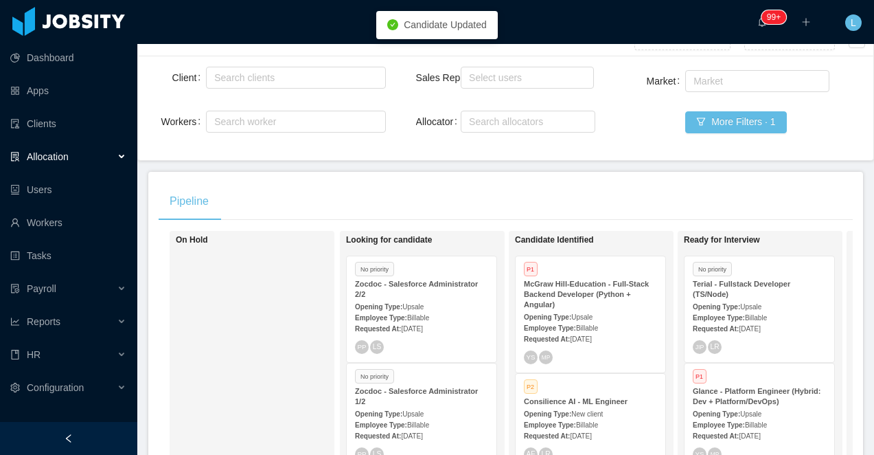
click at [724, 304] on strong "Opening Type:" at bounding box center [716, 307] width 47 height 8
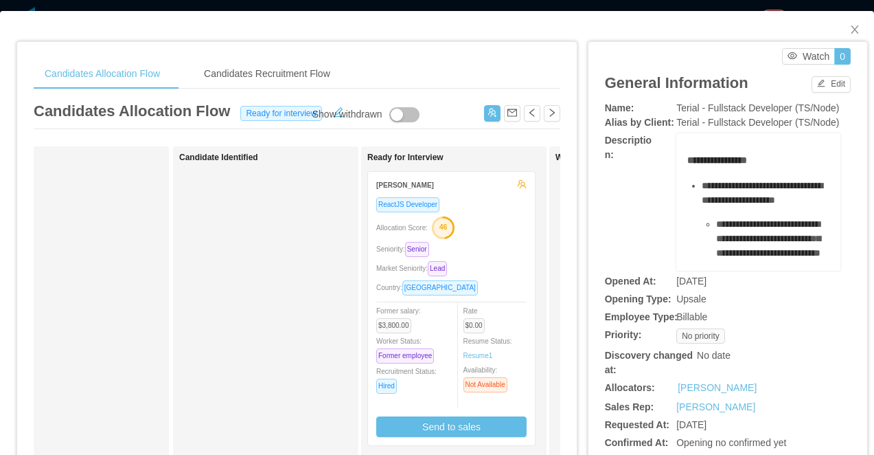
scroll to position [0, 114]
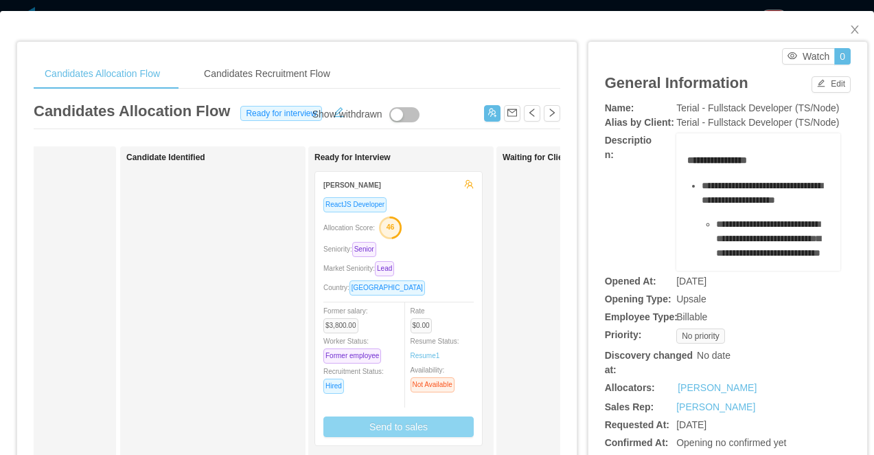
click at [404, 425] on button "Send to sales" at bounding box center [399, 426] width 150 height 21
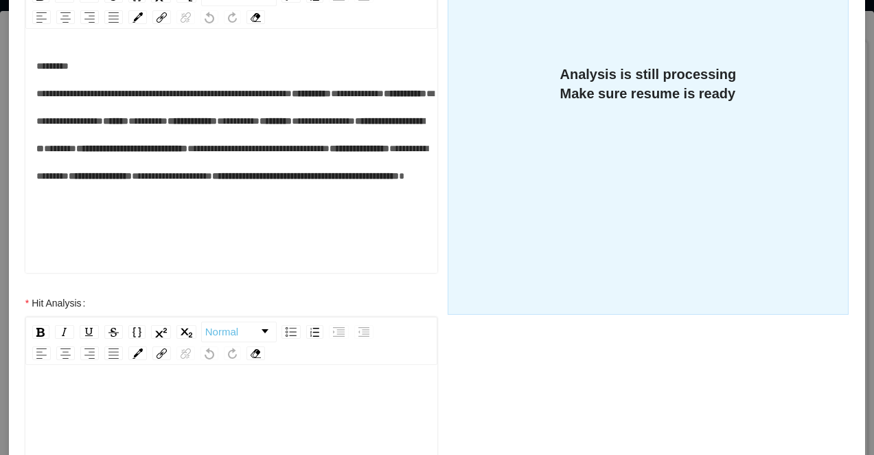
scroll to position [297, 0]
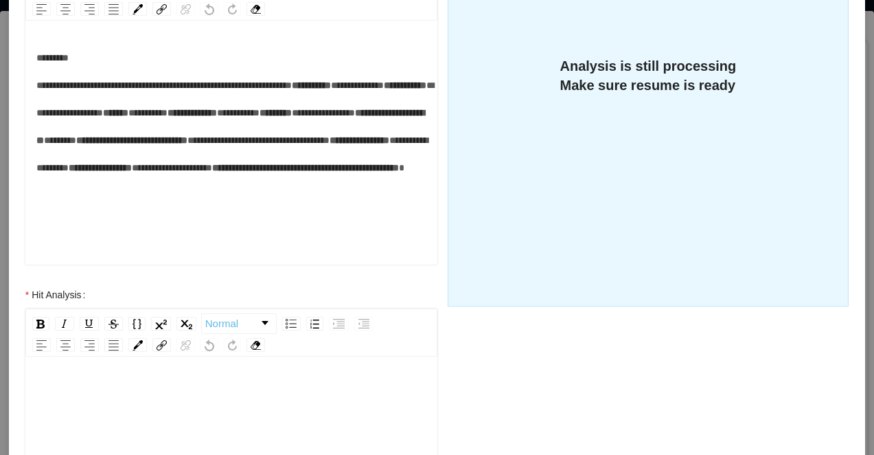
click at [206, 389] on div "rdw-editor" at bounding box center [231, 393] width 391 height 27
click at [37, 394] on span "**********" at bounding box center [98, 394] width 125 height 10
click at [263, 391] on div "**********" at bounding box center [231, 393] width 391 height 27
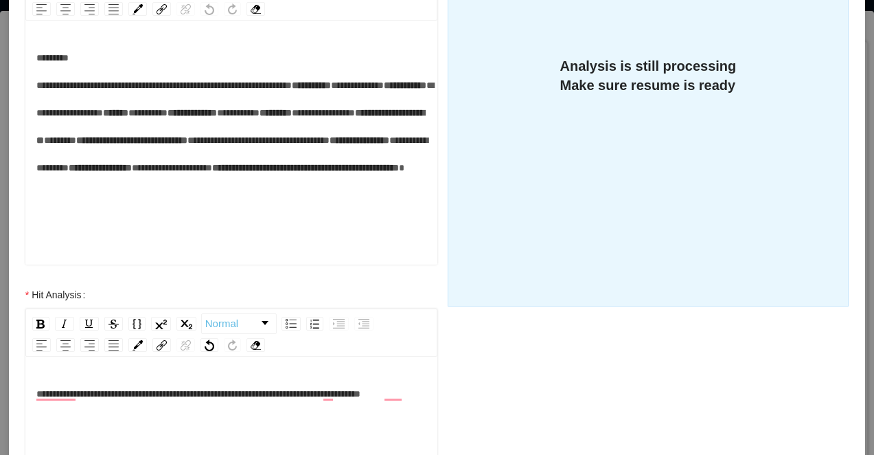
click at [238, 391] on span "**********" at bounding box center [198, 394] width 324 height 10
click at [261, 423] on div "**********" at bounding box center [231, 407] width 391 height 55
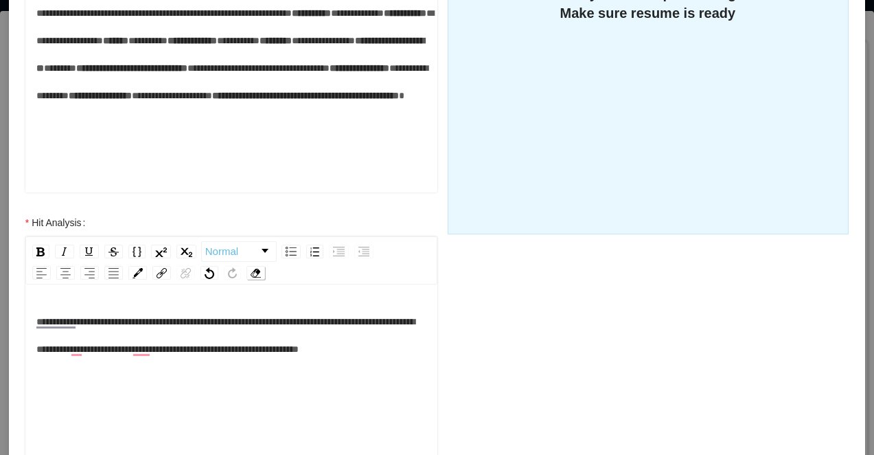
scroll to position [584, 0]
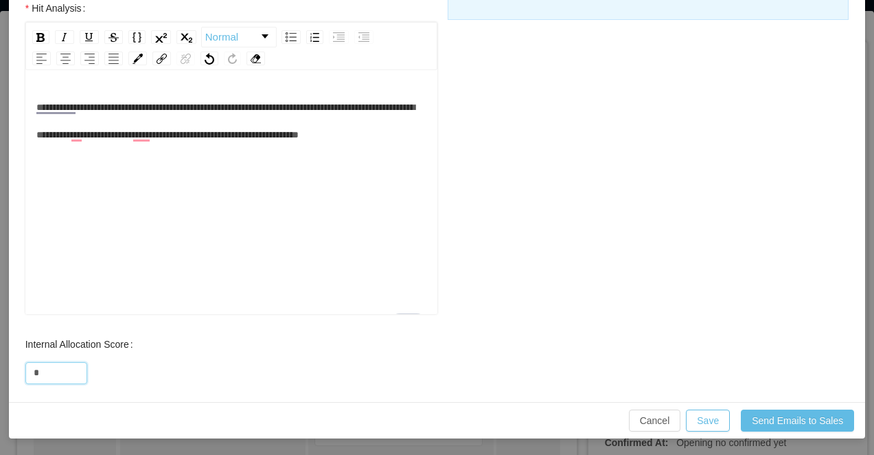
drag, startPoint x: 52, startPoint y: 372, endPoint x: 23, endPoint y: 372, distance: 28.9
click at [25, 372] on div "*" at bounding box center [56, 373] width 62 height 22
type input "**"
click at [691, 431] on div "Cancel Save Send Emails to Sales" at bounding box center [437, 420] width 857 height 36
click at [697, 425] on button "Save" at bounding box center [708, 420] width 44 height 22
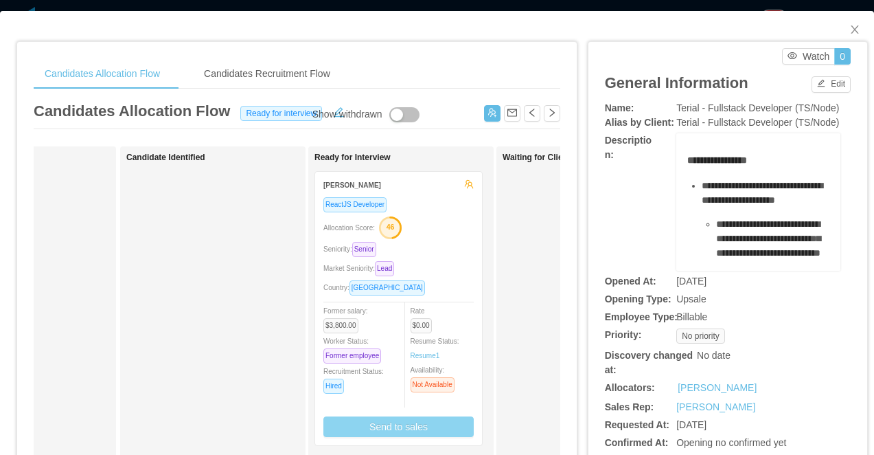
scroll to position [0, 0]
click at [284, 8] on div "**********" at bounding box center [437, 227] width 874 height 455
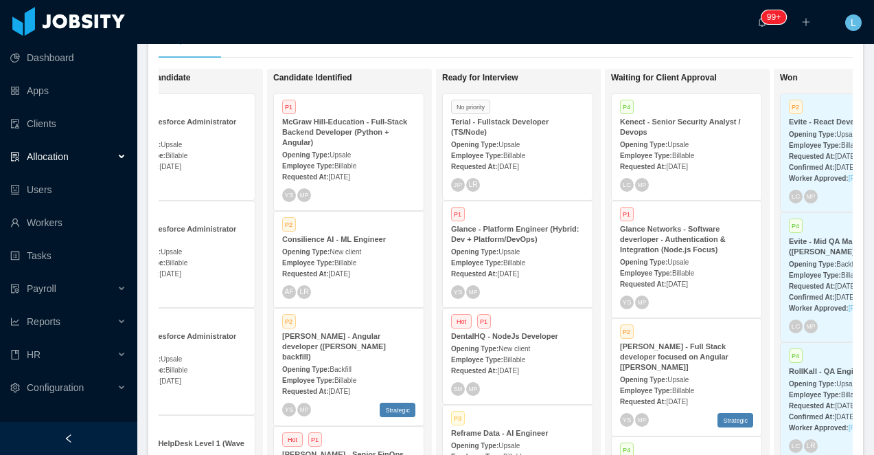
scroll to position [0, 257]
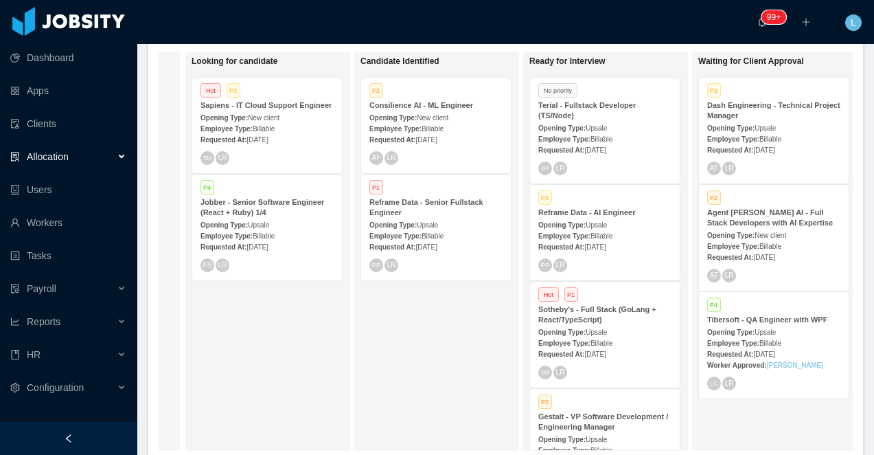
scroll to position [0, 286]
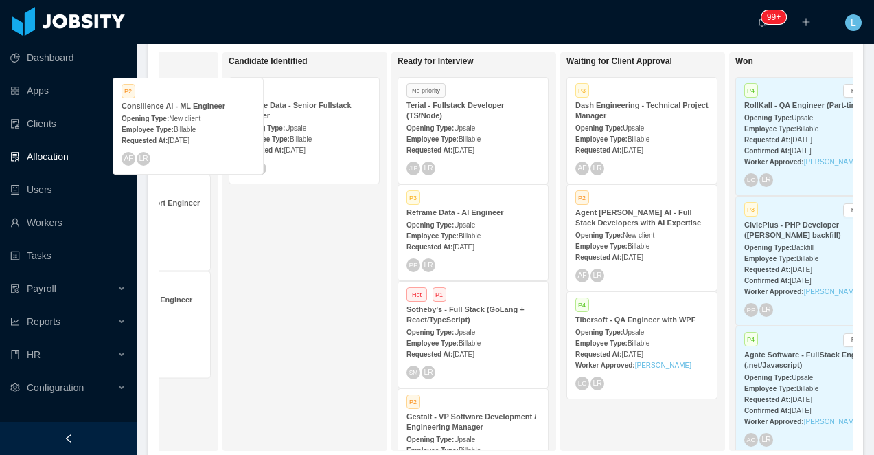
drag, startPoint x: 242, startPoint y: 117, endPoint x: 202, endPoint y: 117, distance: 40.5
click at [202, 117] on div "On Hold Looking for candidate Hot P3 Sapiens - IT Cloud Support Engineer Openin…" at bounding box center [506, 256] width 695 height 409
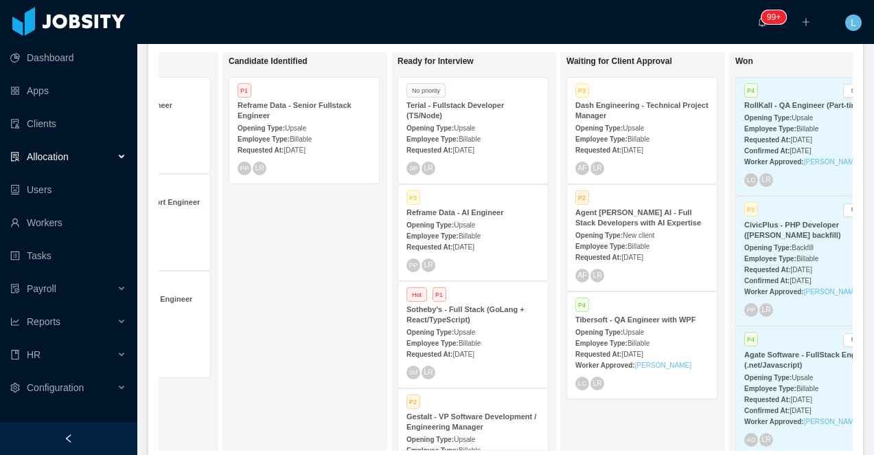
click at [475, 223] on span "Upsale" at bounding box center [464, 225] width 21 height 8
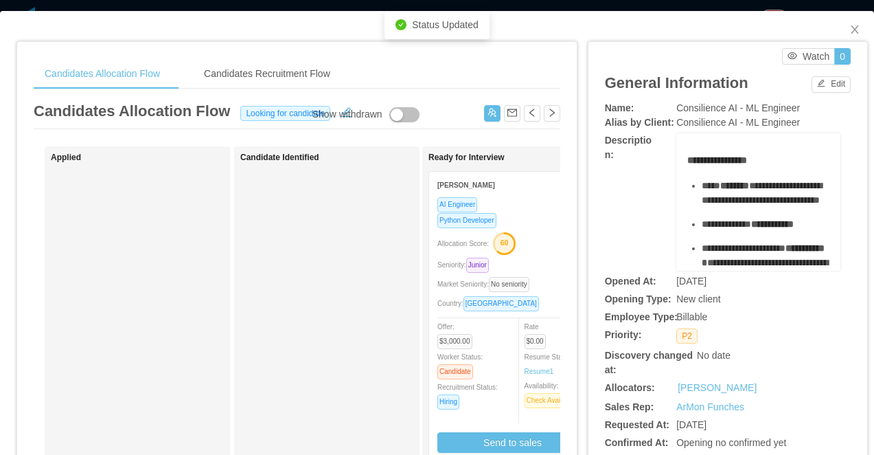
click at [534, 217] on div "Python Developer" at bounding box center [513, 220] width 150 height 16
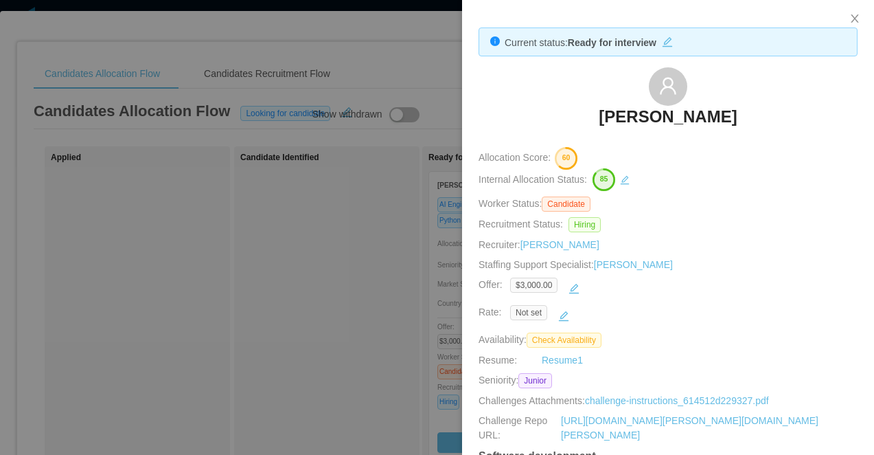
drag, startPoint x: 762, startPoint y: 113, endPoint x: 580, endPoint y: 111, distance: 181.4
click at [580, 111] on div "[PERSON_NAME]" at bounding box center [668, 101] width 379 height 69
copy h3 "[PERSON_NAME]"
click at [385, 80] on div at bounding box center [437, 227] width 874 height 455
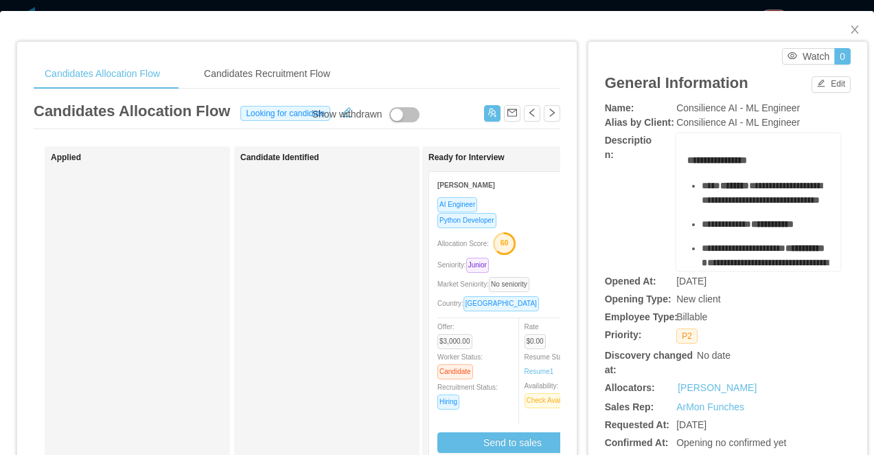
click at [390, 7] on div "**********" at bounding box center [437, 227] width 874 height 455
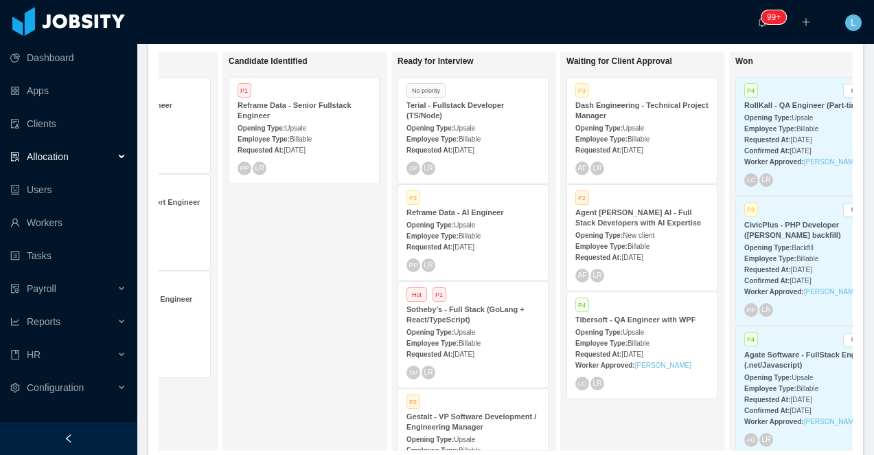
scroll to position [0, 280]
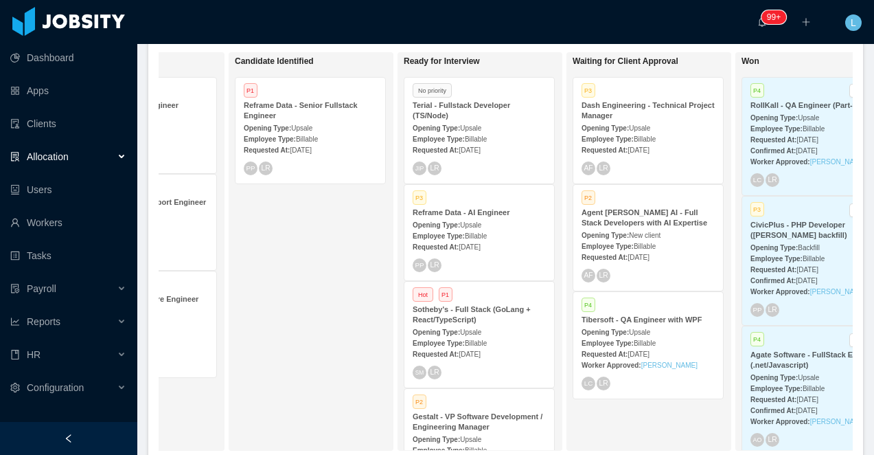
click at [473, 314] on strong "Sotheby's - Full Stack (GoLang + React/TypeScript)" at bounding box center [472, 314] width 118 height 19
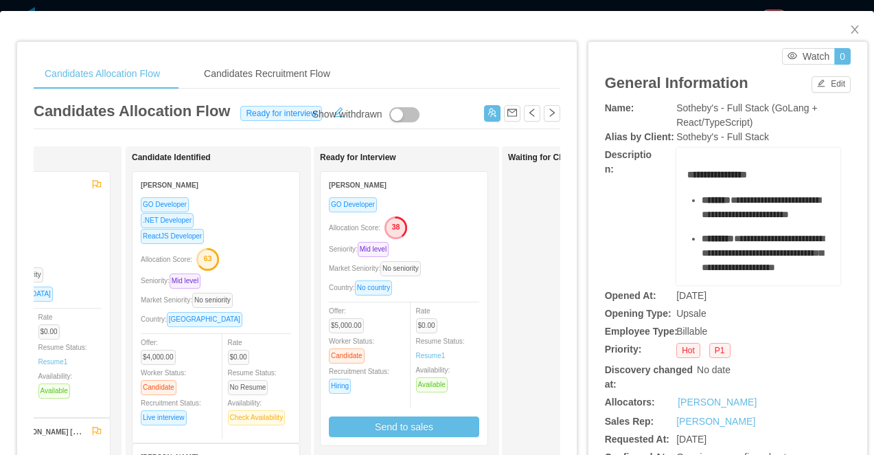
scroll to position [0, 207]
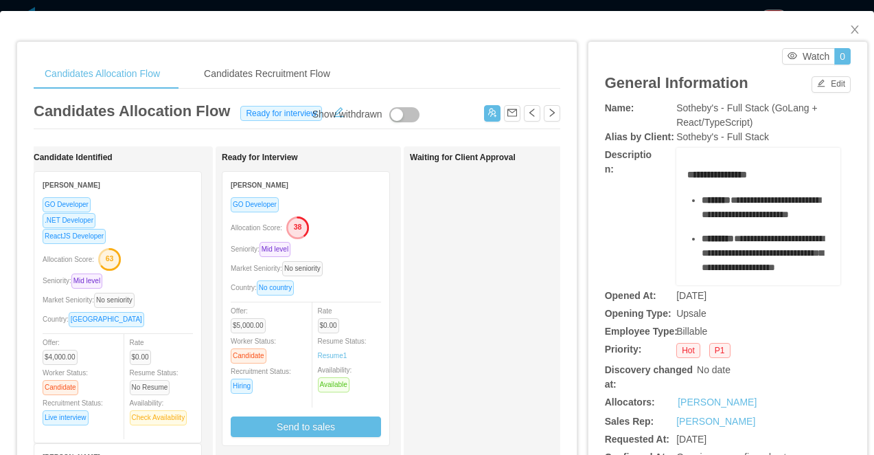
click at [343, 227] on div "Allocation Score: 38" at bounding box center [306, 227] width 150 height 22
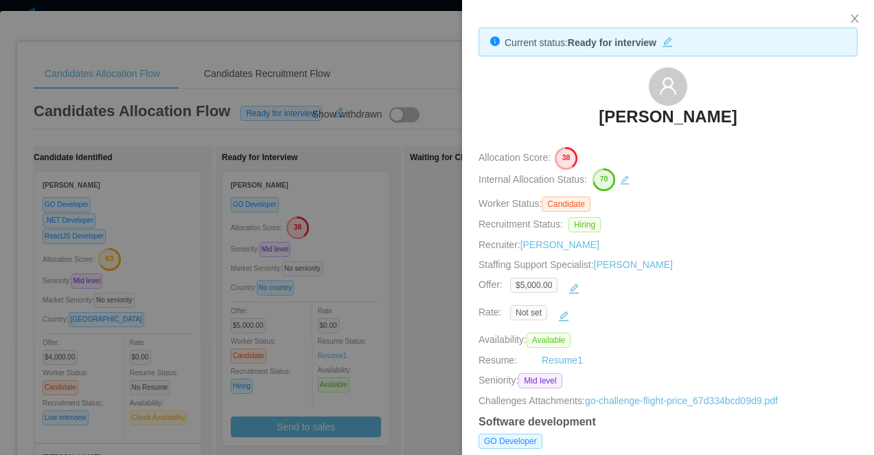
click at [151, 271] on div at bounding box center [437, 227] width 874 height 455
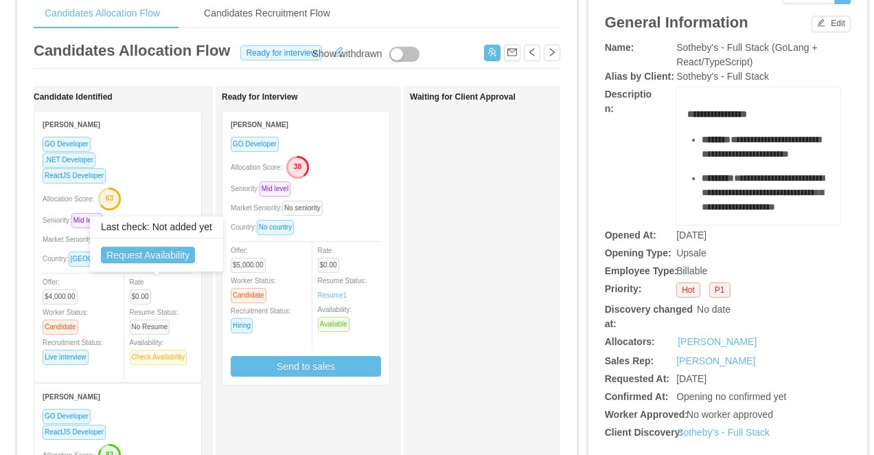
scroll to position [3, 0]
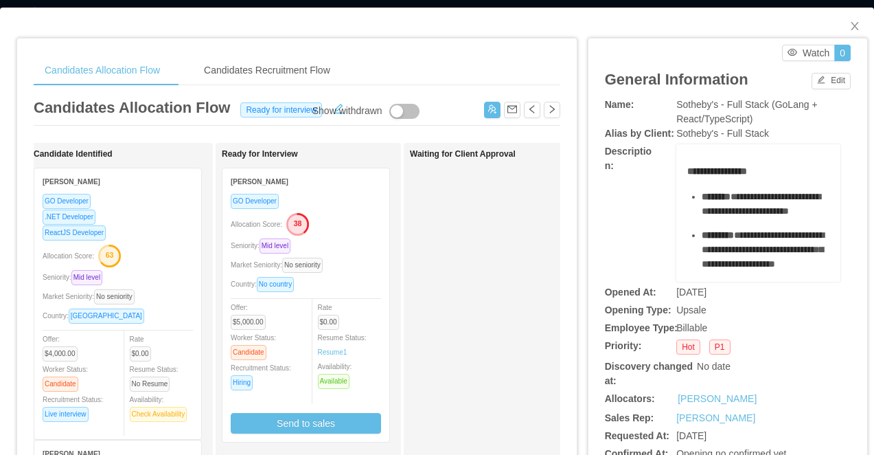
click at [154, 222] on div ".NET Developer" at bounding box center [118, 217] width 150 height 16
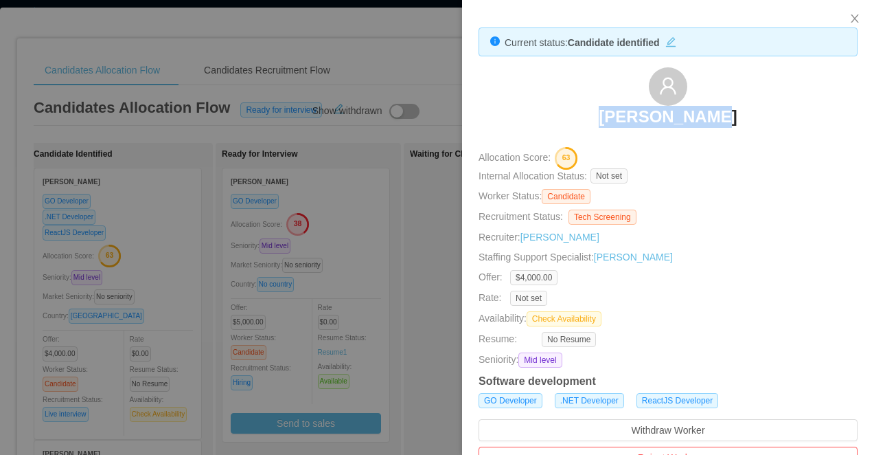
copy h3 "[PERSON_NAME]"
